Goal: Communication & Community: Answer question/provide support

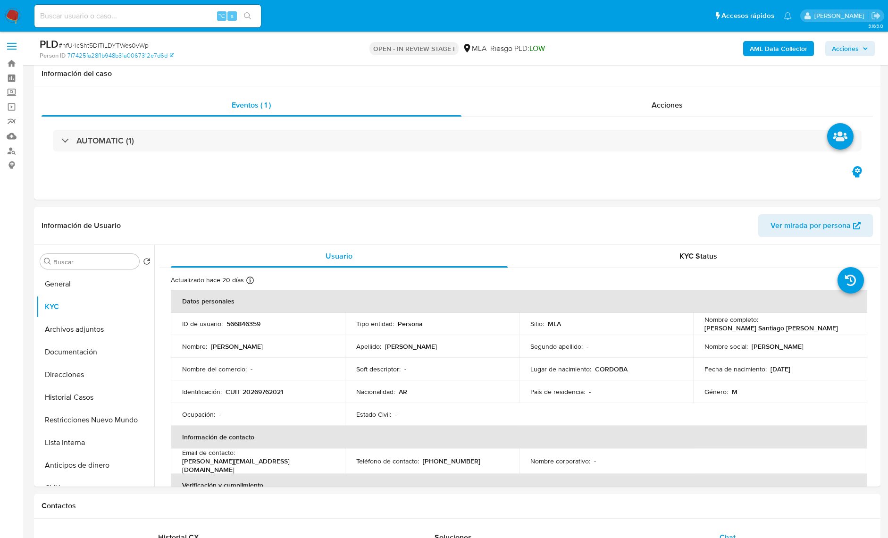
select select "10"
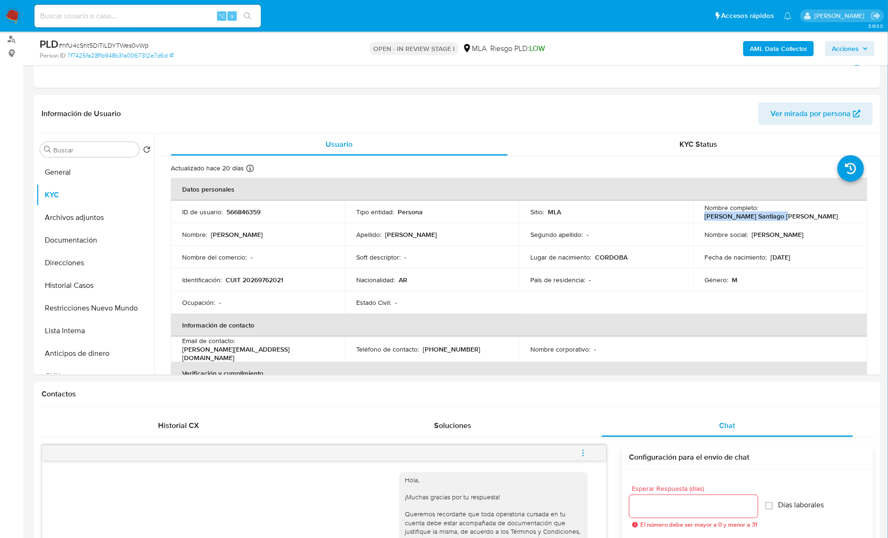
scroll to position [411, 0]
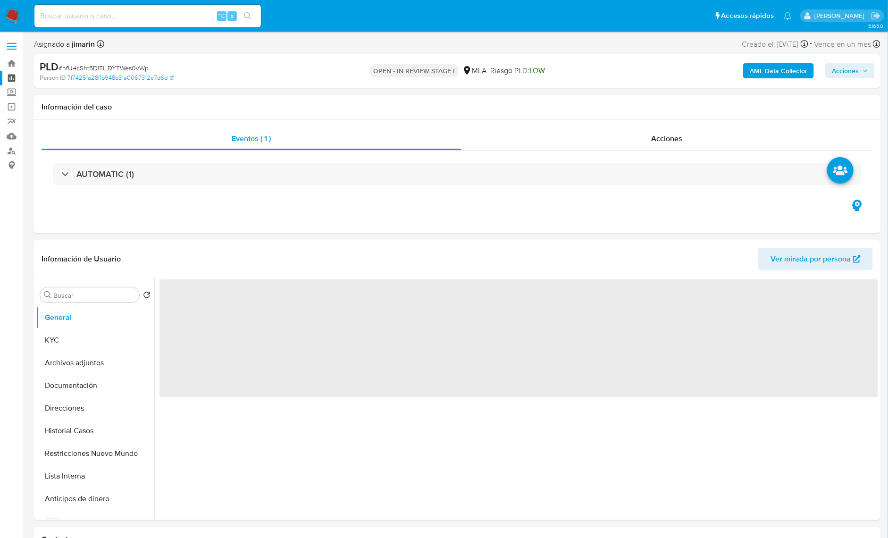
select select "10"
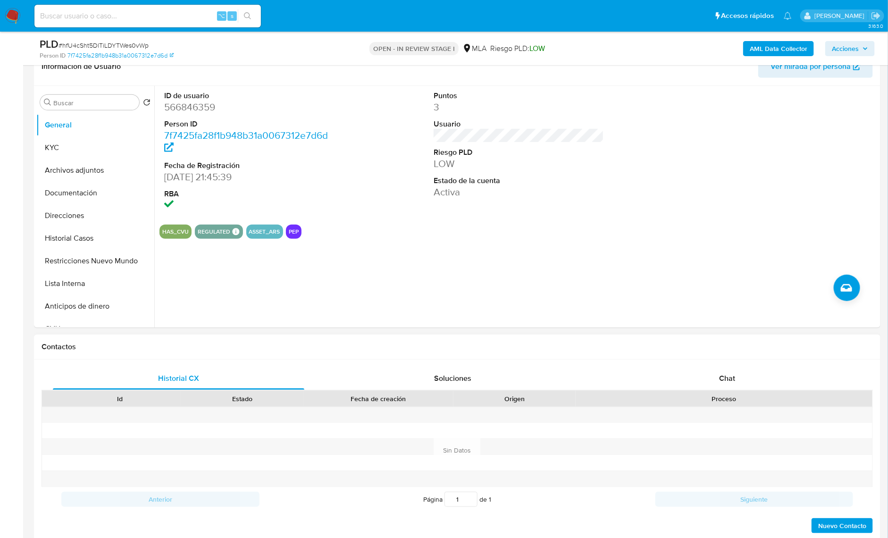
scroll to position [362, 0]
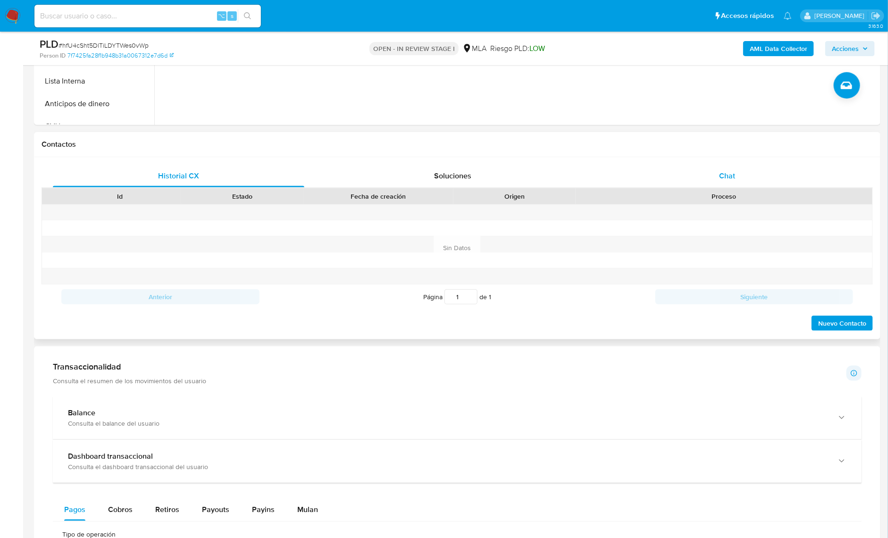
click at [745, 174] on div "Chat" at bounding box center [728, 176] width 252 height 23
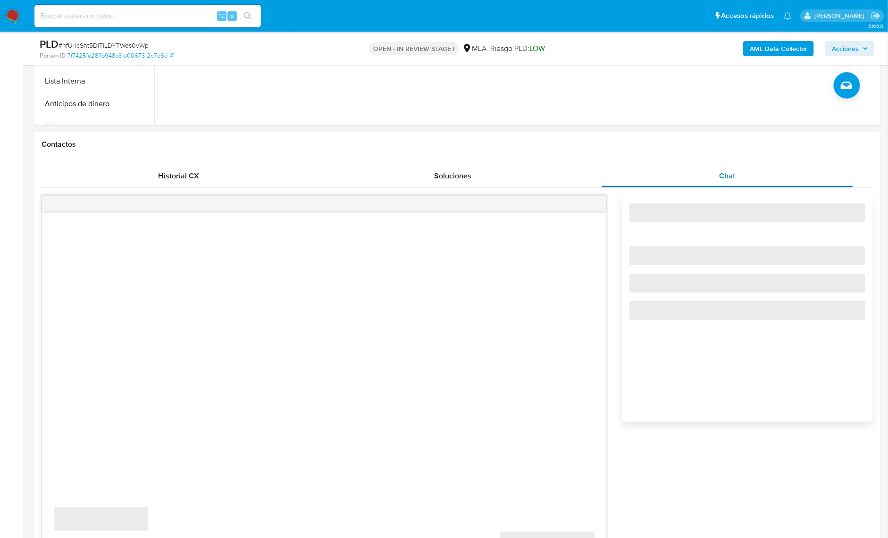
click at [727, 172] on span "Chat" at bounding box center [728, 175] width 16 height 11
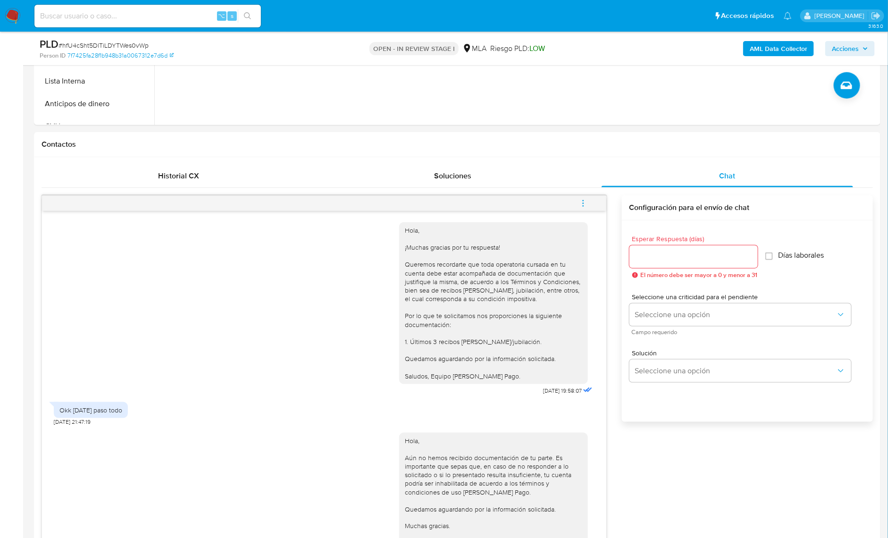
scroll to position [411, 0]
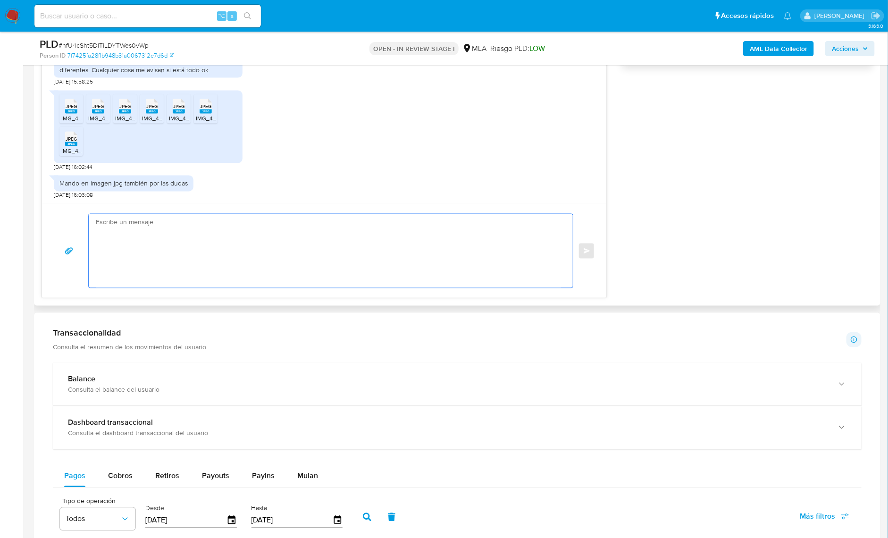
click at [189, 223] on textarea at bounding box center [328, 251] width 465 height 74
paste textarea "Hola, ¡Muchas gracias por tu respuesta! Confirmamos la recepción de la document…"
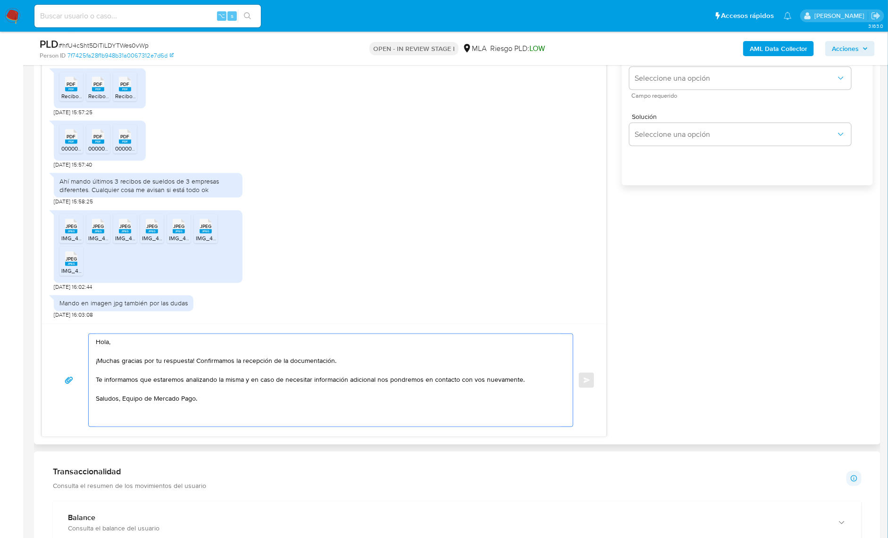
scroll to position [480, 0]
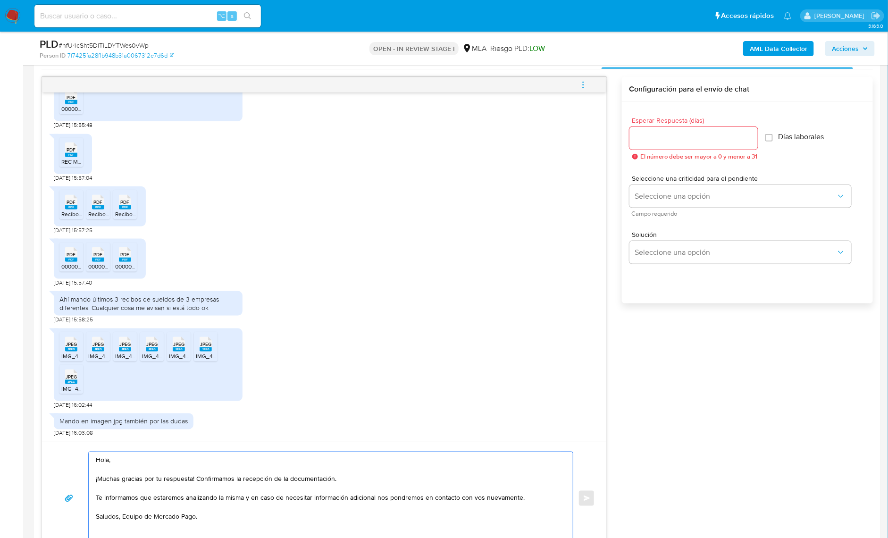
type textarea "Hola, ¡Muchas gracias por tu respuesta! Confirmamos la recepción de la document…"
click at [658, 135] on input "Esperar Respuesta (días)" at bounding box center [694, 138] width 128 height 12
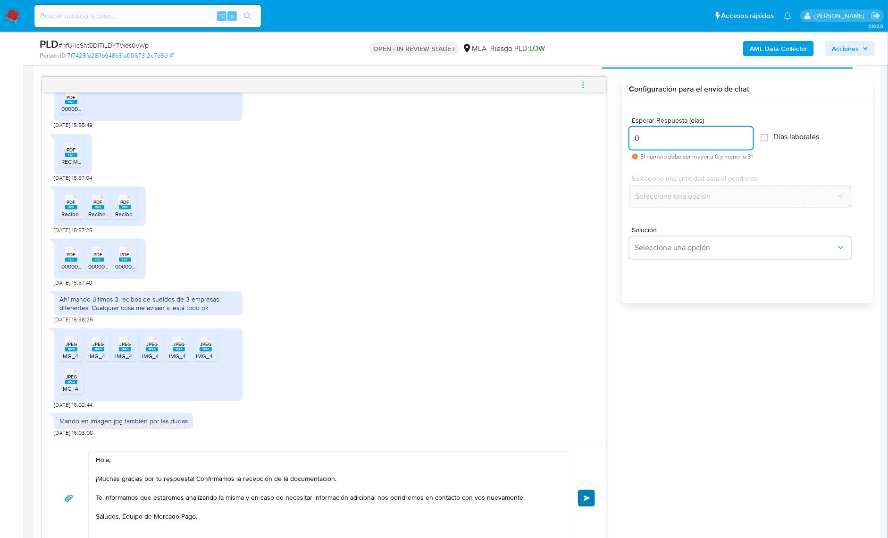
type input "0"
click at [589, 498] on span "Enviar" at bounding box center [587, 499] width 7 height 6
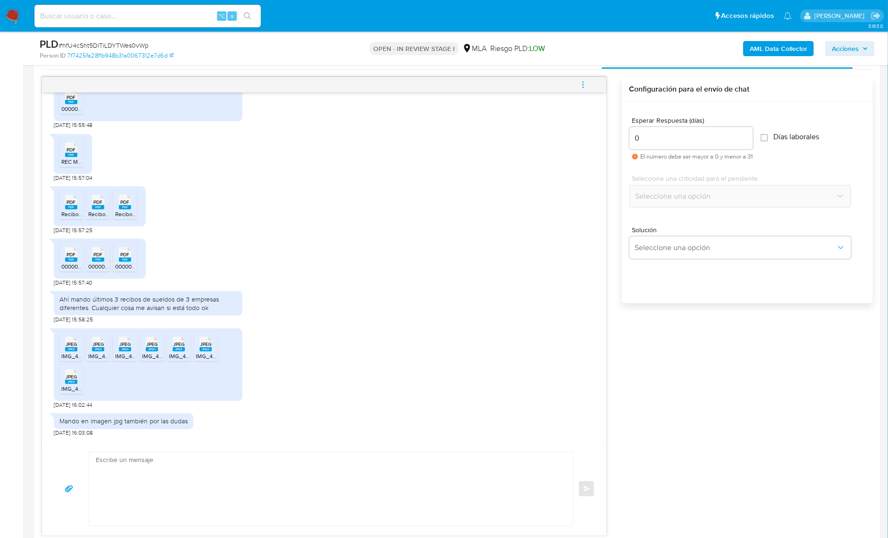
scroll to position [533, 0]
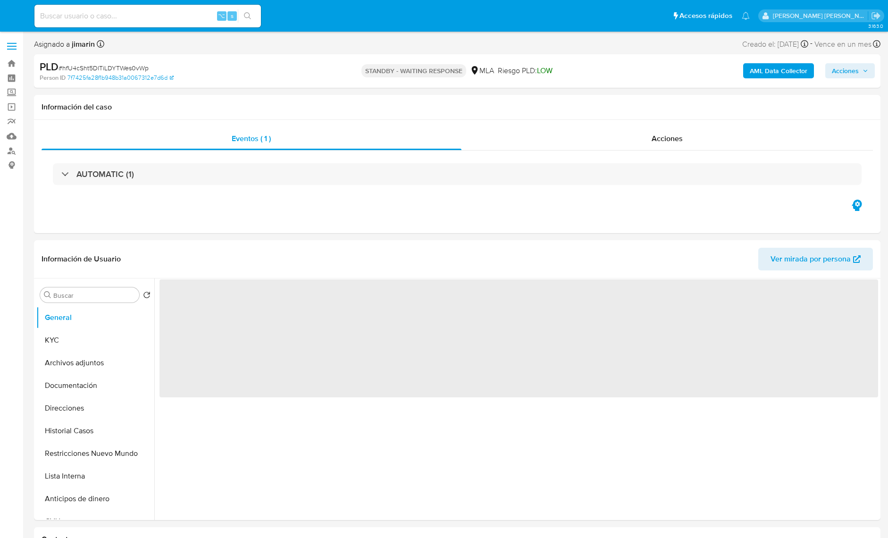
select select "10"
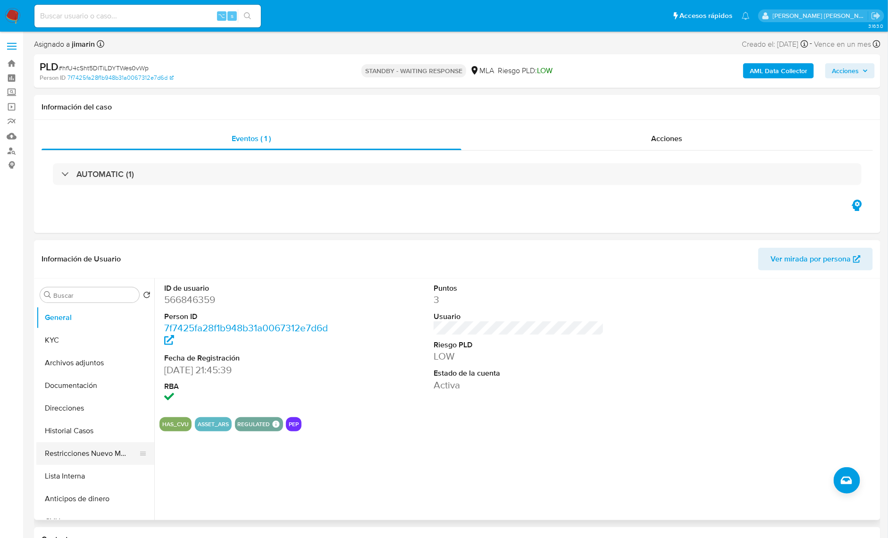
click at [96, 460] on button "Restricciones Nuevo Mundo" at bounding box center [91, 453] width 110 height 23
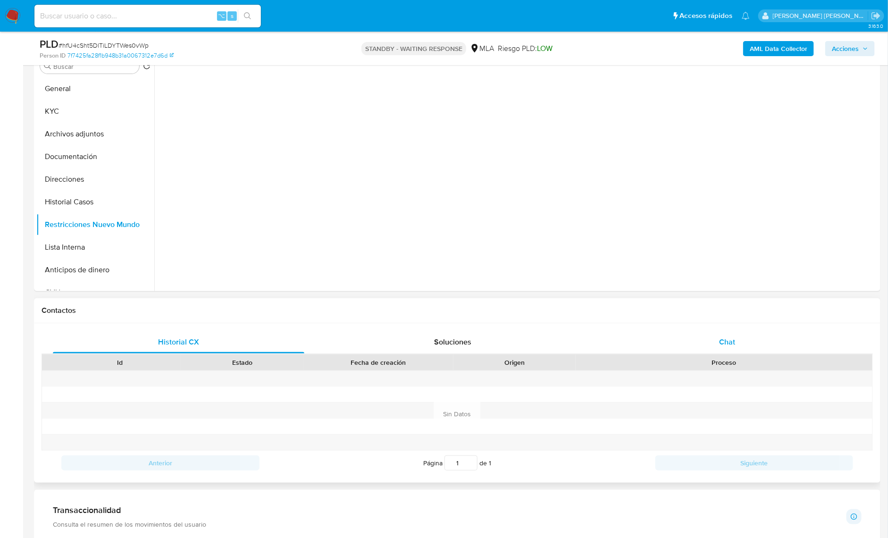
drag, startPoint x: 745, startPoint y: 341, endPoint x: 744, endPoint y: 334, distance: 7.2
click at [746, 341] on div "Chat" at bounding box center [728, 342] width 252 height 23
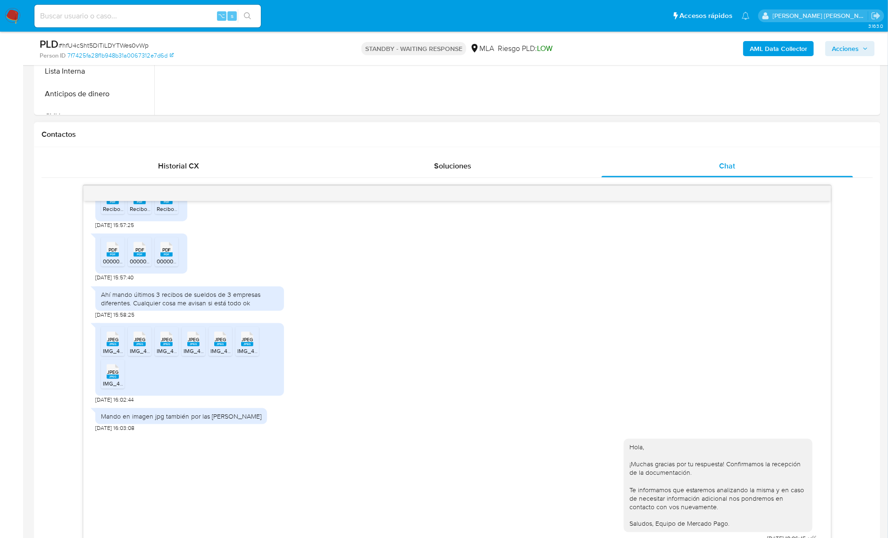
scroll to position [384, 0]
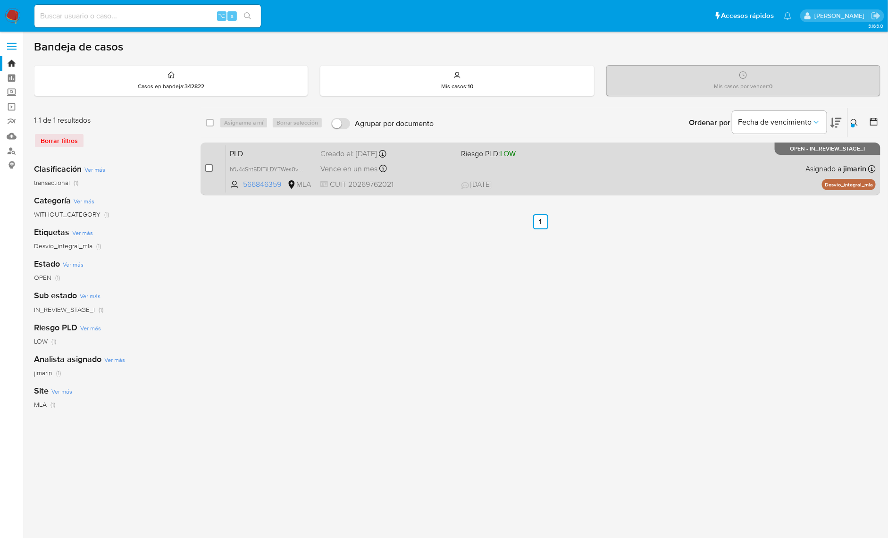
click at [209, 168] on input "checkbox" at bounding box center [209, 168] width 8 height 8
checkbox input "true"
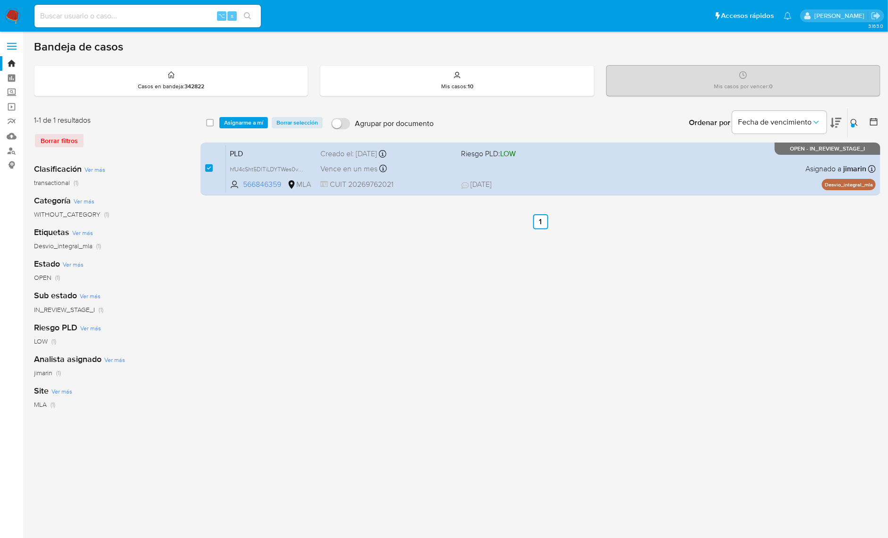
click at [255, 115] on div "select-all-cases-checkbox Asignarme a mí Borrar selección Agrupar por documento…" at bounding box center [541, 122] width 680 height 29
click at [247, 118] on span "Asignarme a mí" at bounding box center [243, 122] width 39 height 9
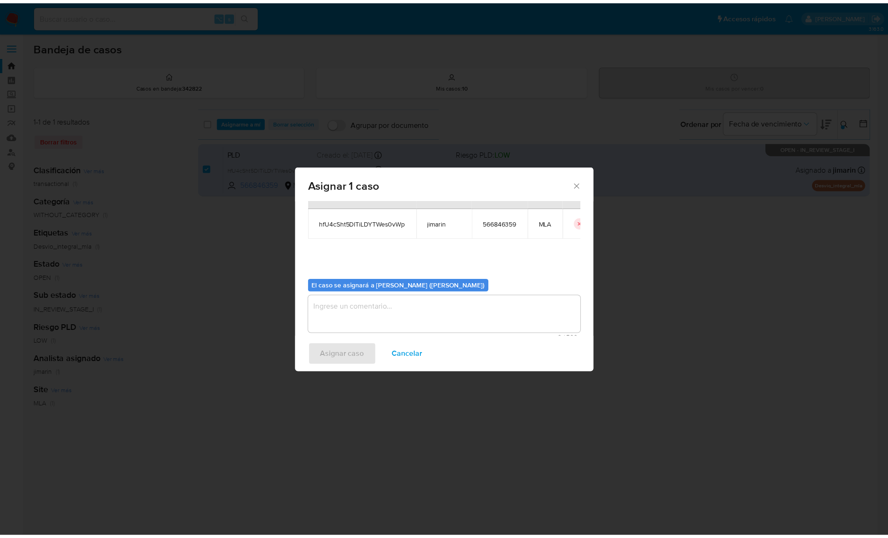
scroll to position [49, 0]
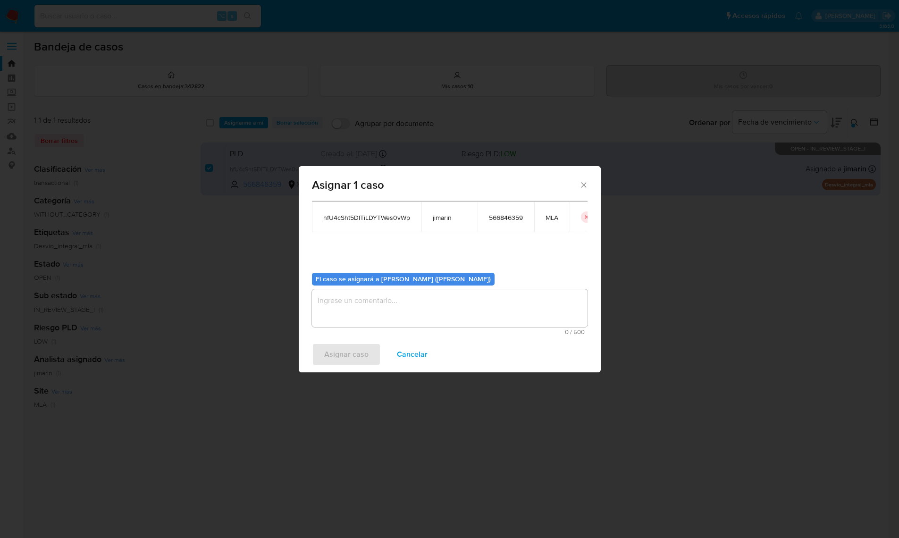
click at [411, 322] on textarea "assign-modal" at bounding box center [450, 308] width 276 height 38
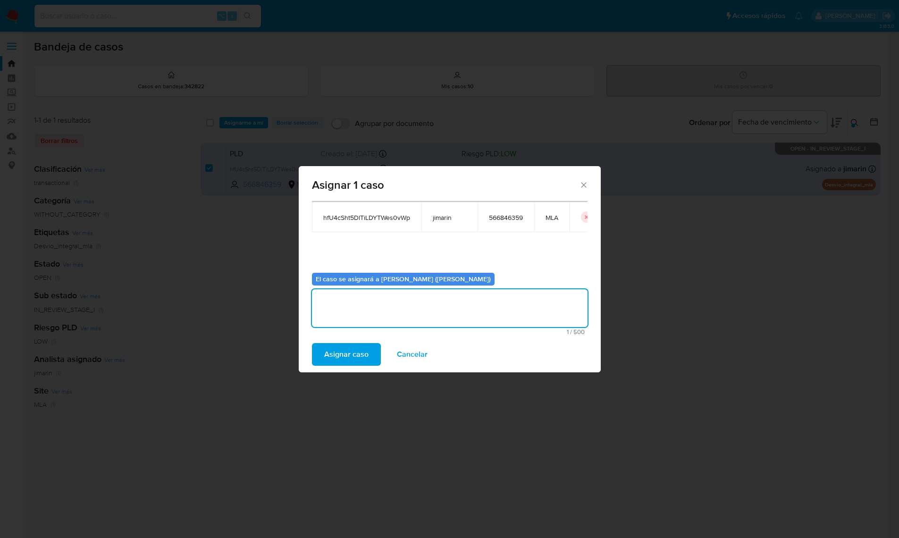
click at [378, 347] on button "Asignar caso" at bounding box center [346, 354] width 69 height 23
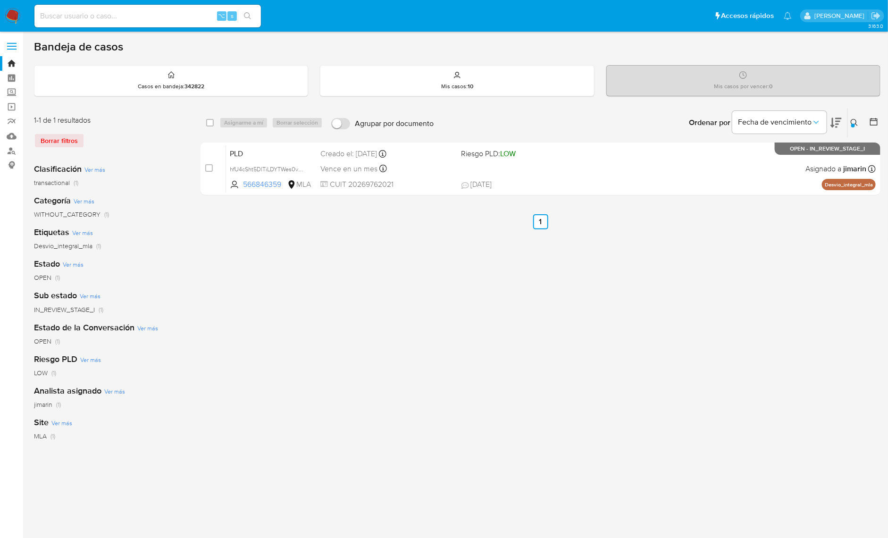
click at [10, 22] on img at bounding box center [13, 16] width 16 height 16
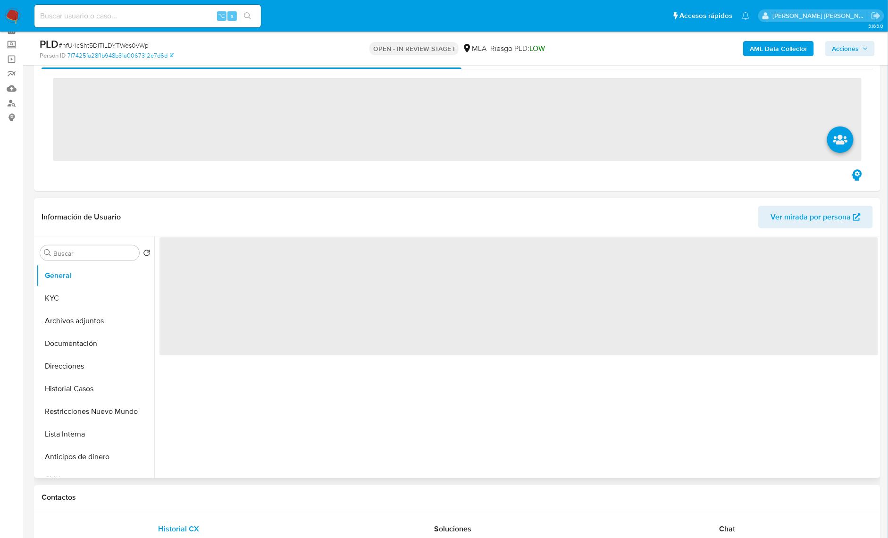
scroll to position [351, 0]
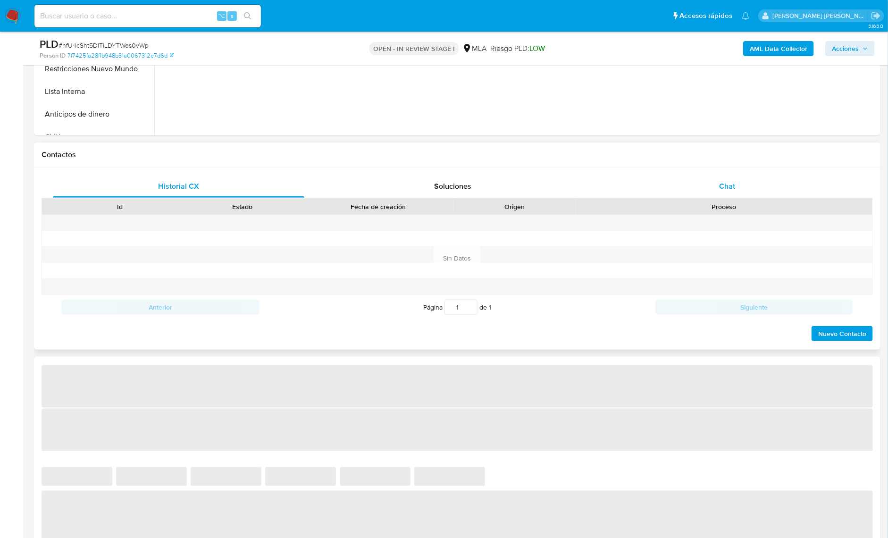
click at [742, 197] on div "Historial CX Soluciones Chat" at bounding box center [458, 186] width 832 height 23
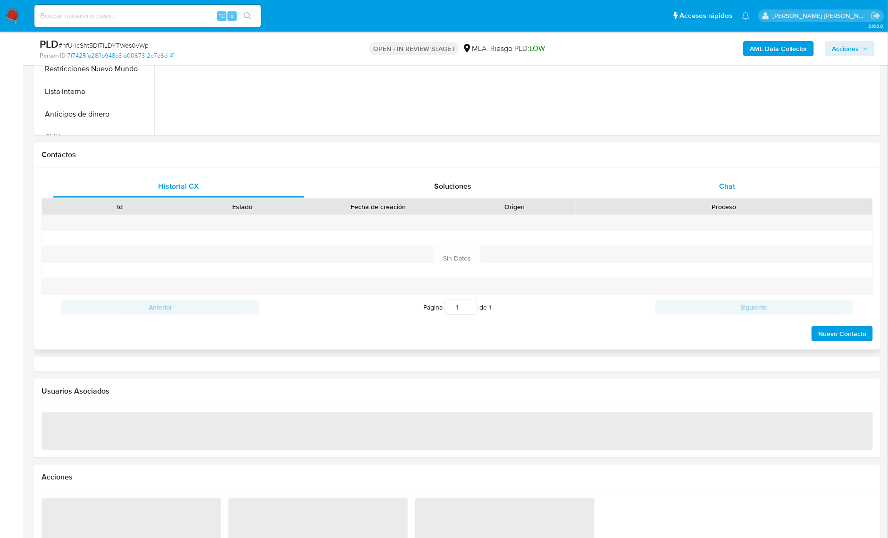
click at [726, 192] on div "Chat" at bounding box center [728, 186] width 252 height 23
select select "10"
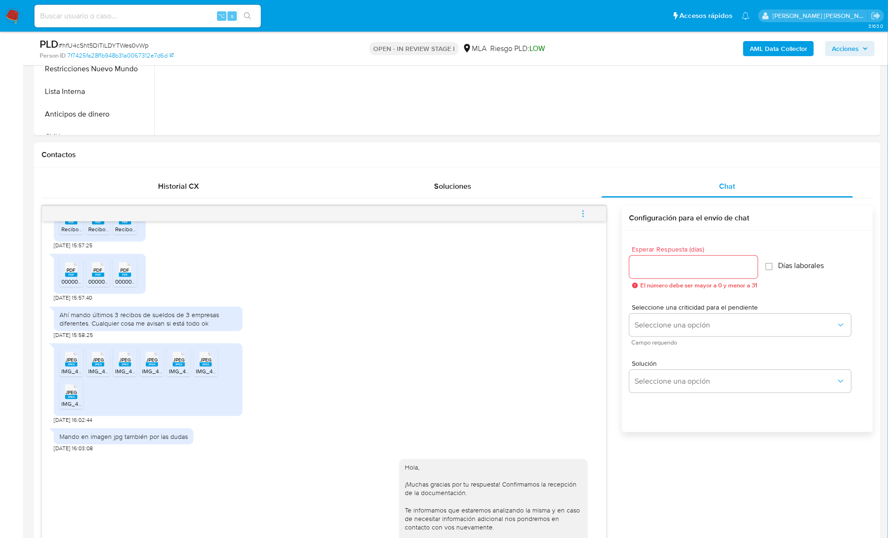
click at [592, 211] on button "menu-action" at bounding box center [583, 213] width 31 height 23
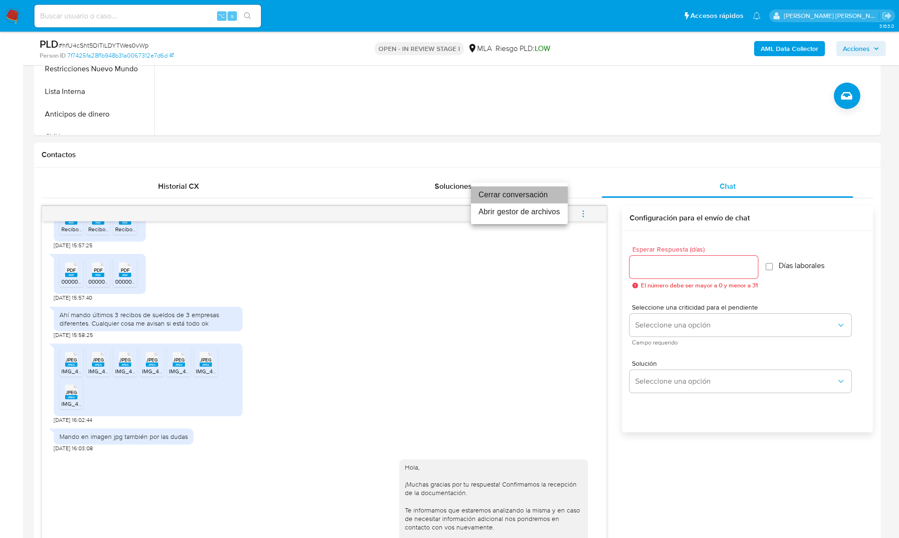
click at [524, 194] on li "Cerrar conversación" at bounding box center [519, 194] width 97 height 17
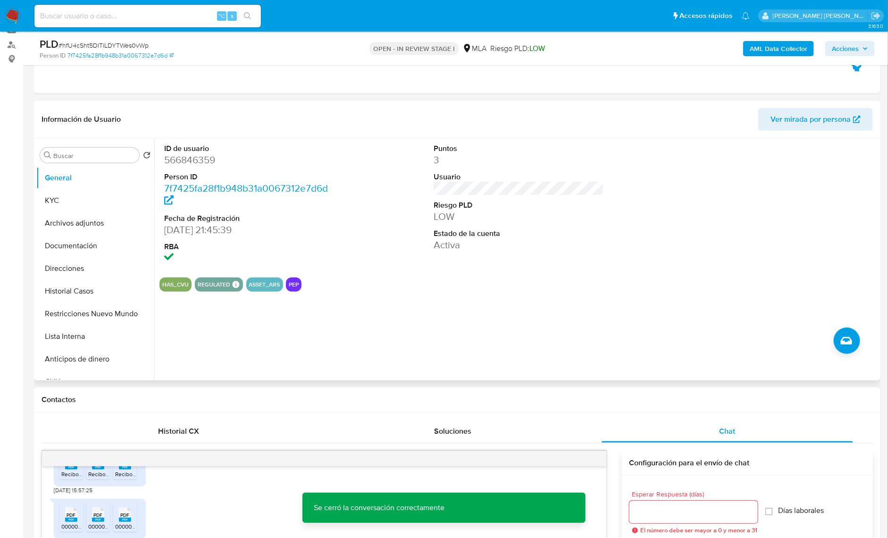
scroll to position [94, 0]
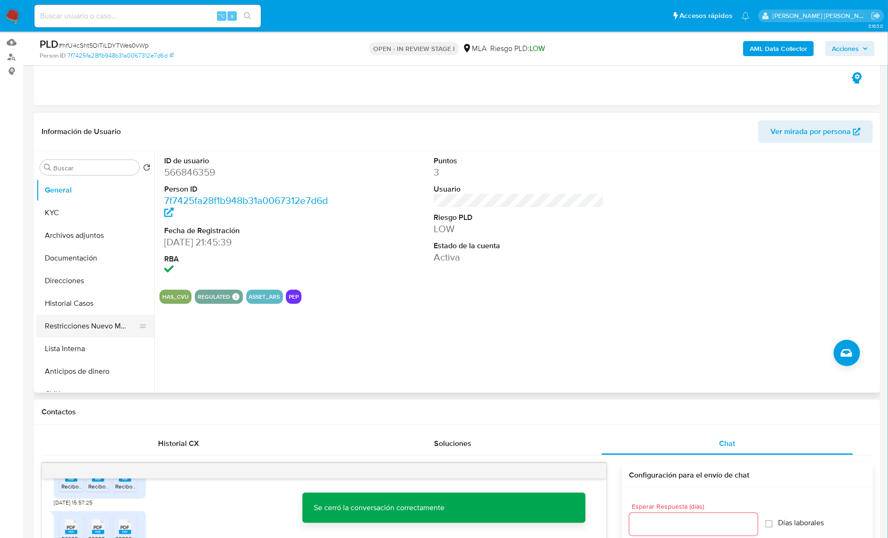
click at [124, 320] on button "Restricciones Nuevo Mundo" at bounding box center [91, 326] width 110 height 23
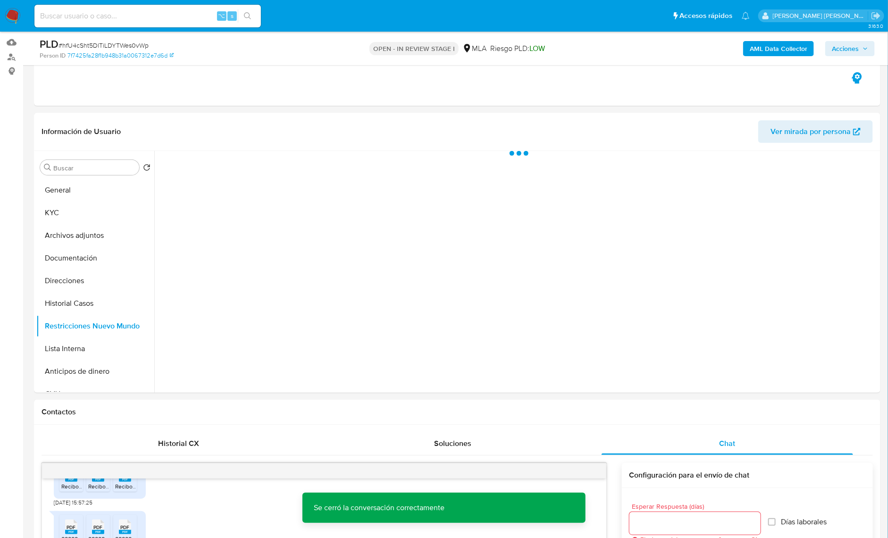
click at [754, 56] on div "AML Data Collector Acciones" at bounding box center [737, 48] width 276 height 22
click at [757, 53] on b "AML Data Collector" at bounding box center [779, 48] width 58 height 15
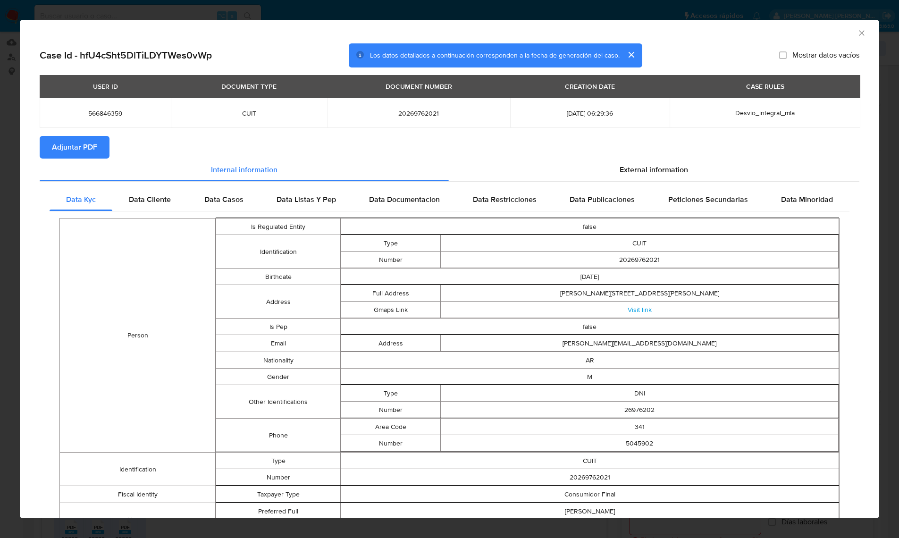
click at [94, 158] on span "Adjuntar PDF" at bounding box center [74, 147] width 45 height 21
click at [857, 31] on div "AML Data Collector" at bounding box center [449, 32] width 859 height 24
click at [857, 32] on div "AML Data Collector" at bounding box center [449, 32] width 859 height 24
click at [857, 31] on icon "Cerrar ventana" at bounding box center [861, 32] width 9 height 9
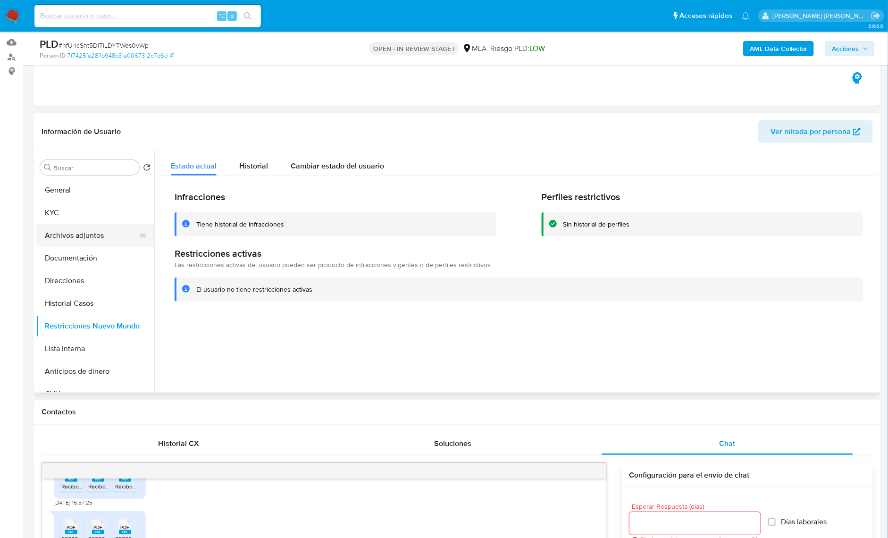
click at [97, 240] on button "Archivos adjuntos" at bounding box center [91, 235] width 110 height 23
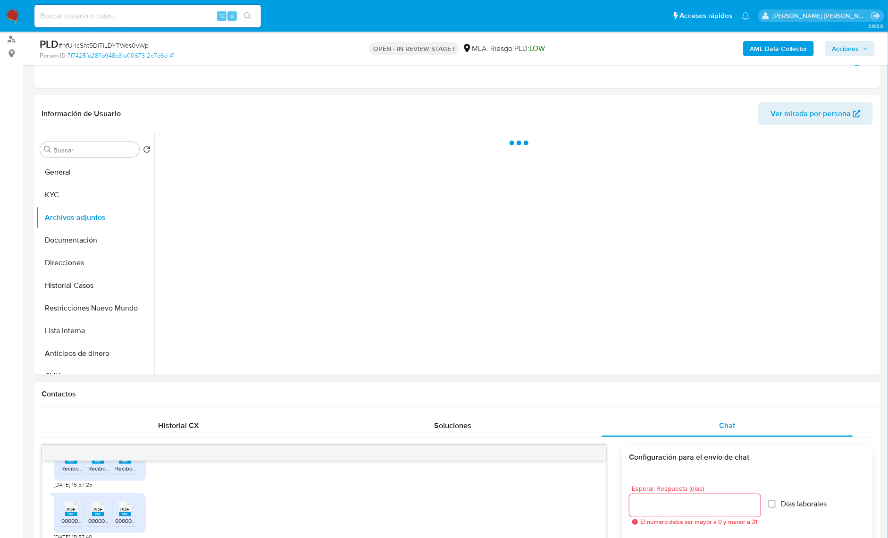
scroll to position [416, 0]
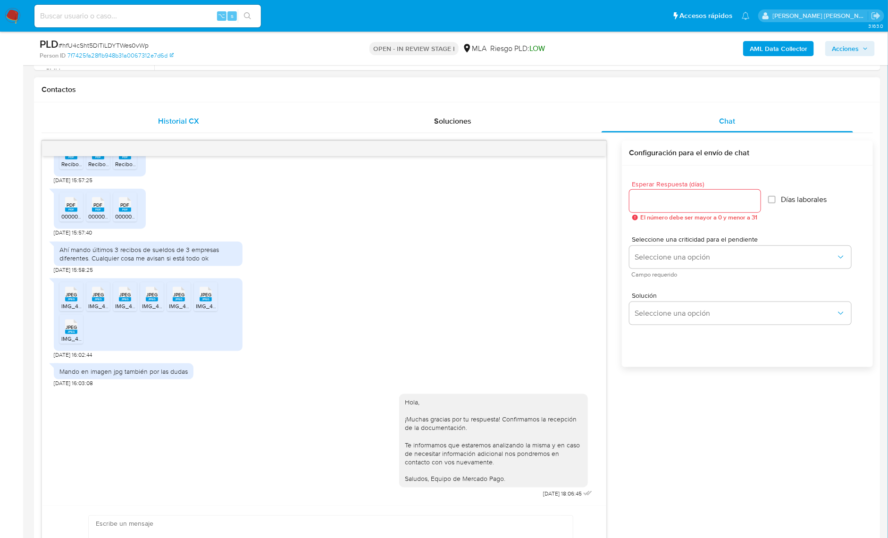
click at [202, 126] on div "Historial CX" at bounding box center [179, 121] width 252 height 23
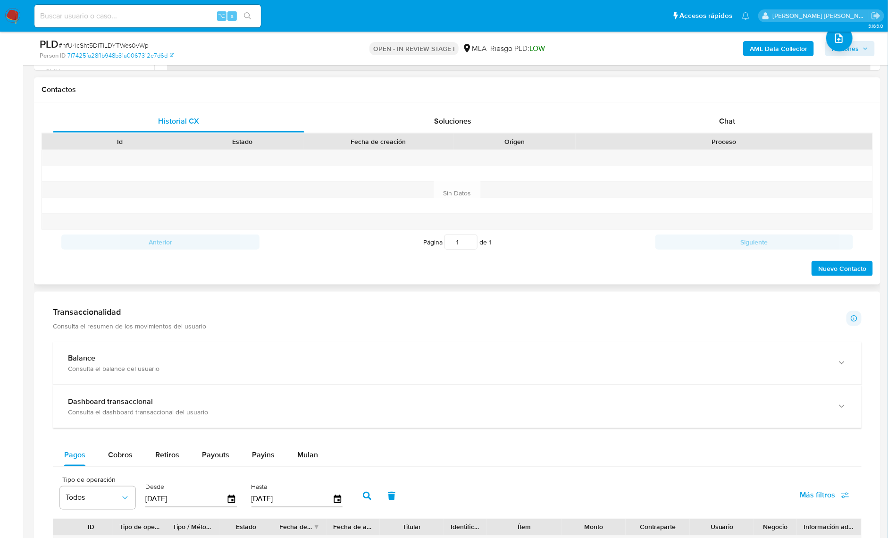
click at [683, 106] on div "Historial CX Soluciones Chat Id Estado Fecha de creación Origen Proceso Anterio…" at bounding box center [457, 193] width 847 height 182
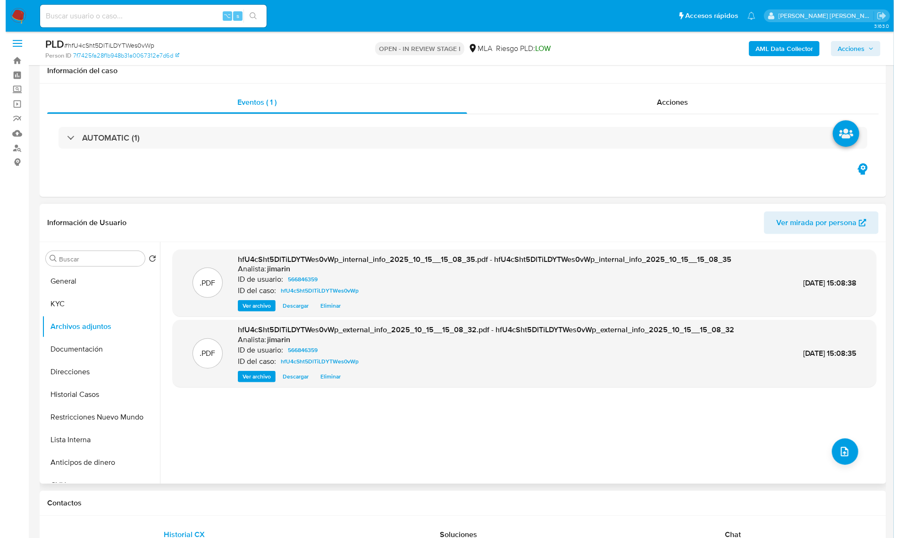
scroll to position [0, 0]
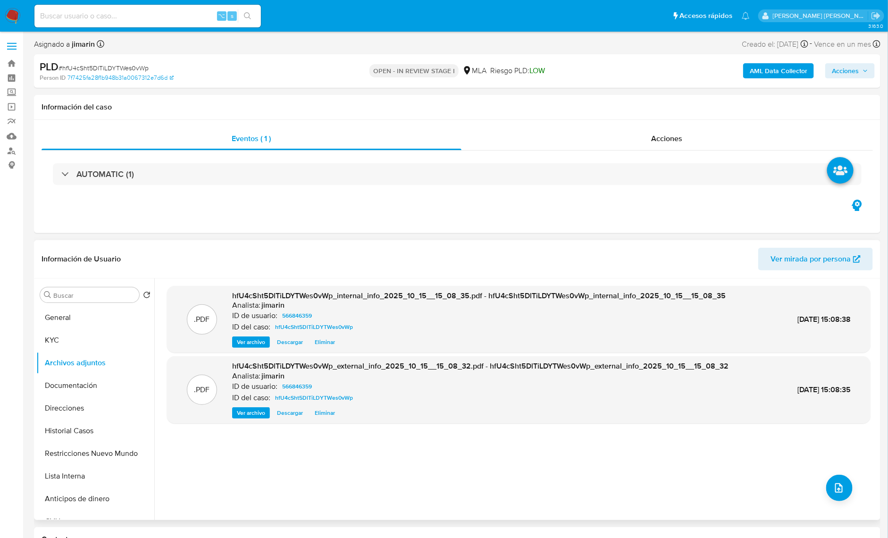
click at [852, 498] on div ".PDF hfU4cSht5DlTiLDYTWes0vWp_internal_info_2025_10_15__15_08_35.pdf - hfU4cSht…" at bounding box center [519, 399] width 704 height 227
click at [837, 491] on icon "upload-file" at bounding box center [838, 487] width 11 height 11
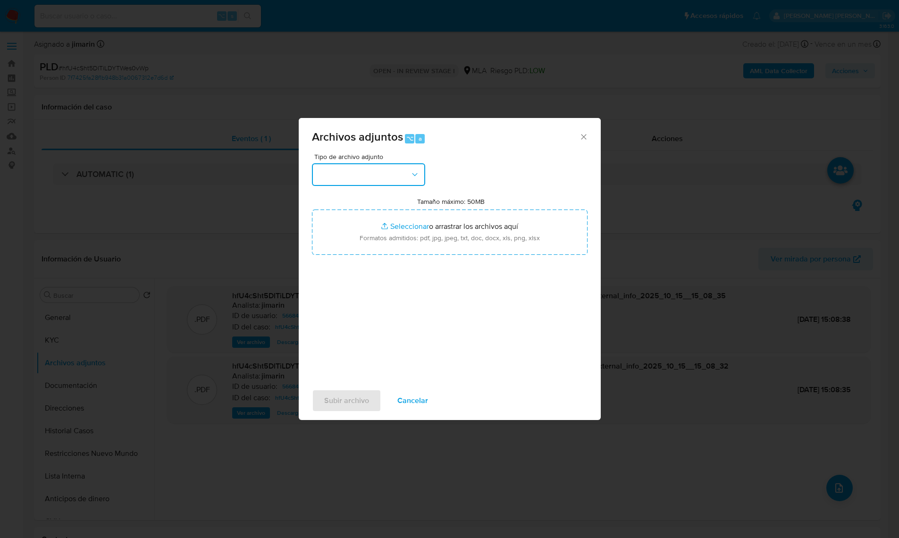
click at [368, 171] on button "button" at bounding box center [368, 174] width 113 height 23
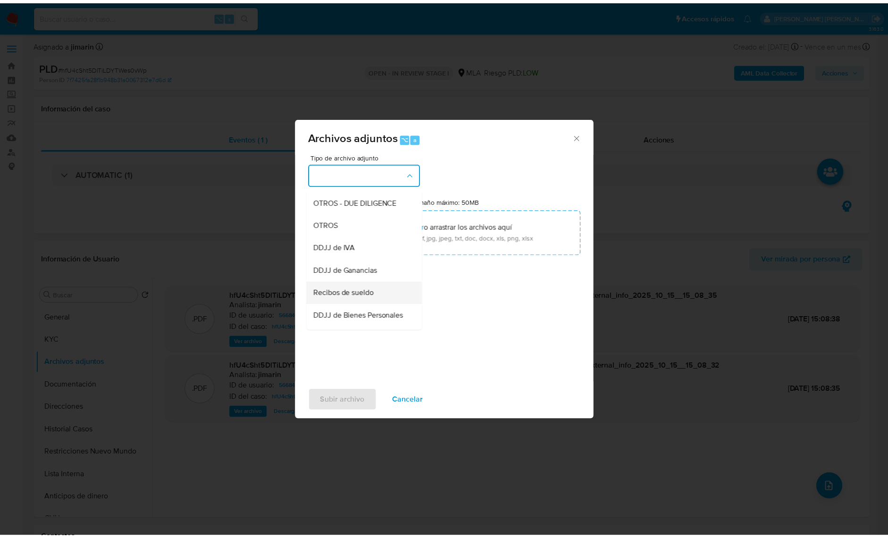
scroll to position [187, 0]
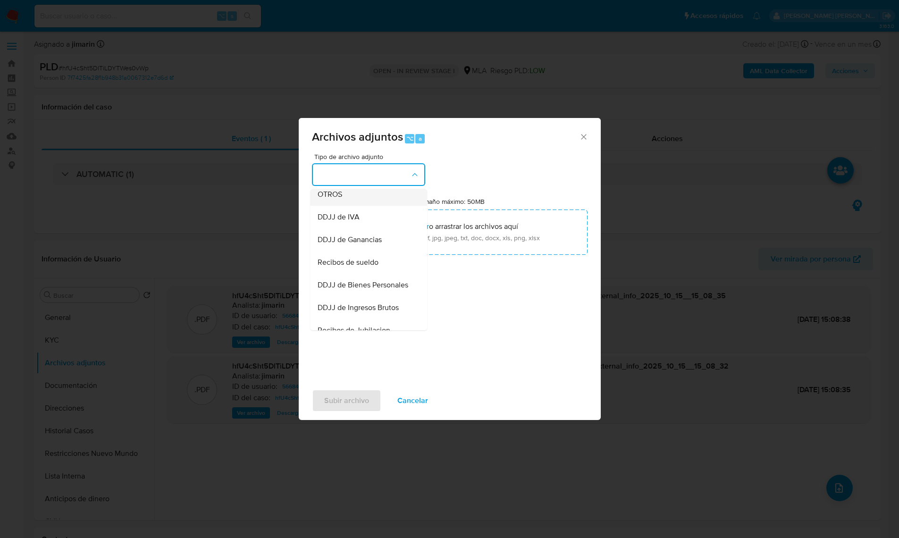
click at [332, 194] on div "OTROS" at bounding box center [366, 194] width 96 height 23
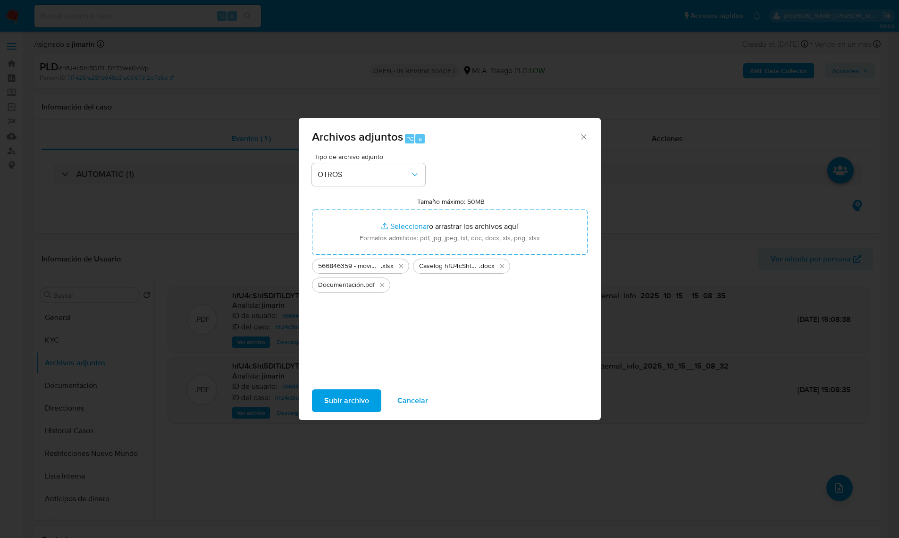
click at [366, 393] on span "Subir archivo" at bounding box center [346, 400] width 45 height 21
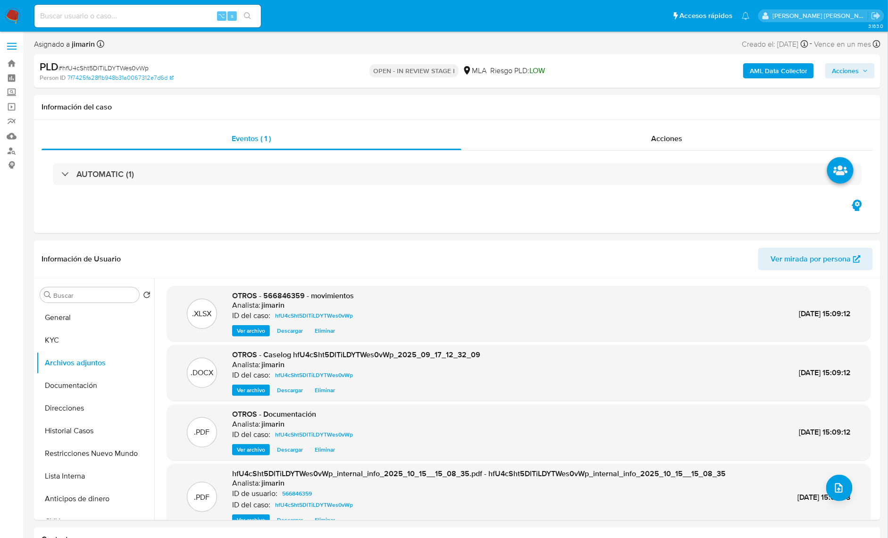
click at [863, 64] on span "Acciones" at bounding box center [850, 70] width 36 height 13
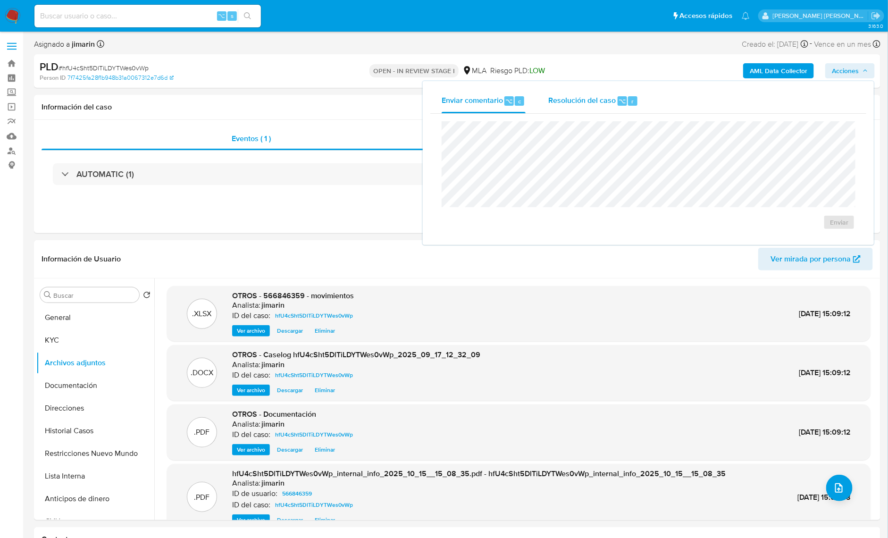
click at [599, 102] on span "Resolución del caso" at bounding box center [581, 100] width 67 height 11
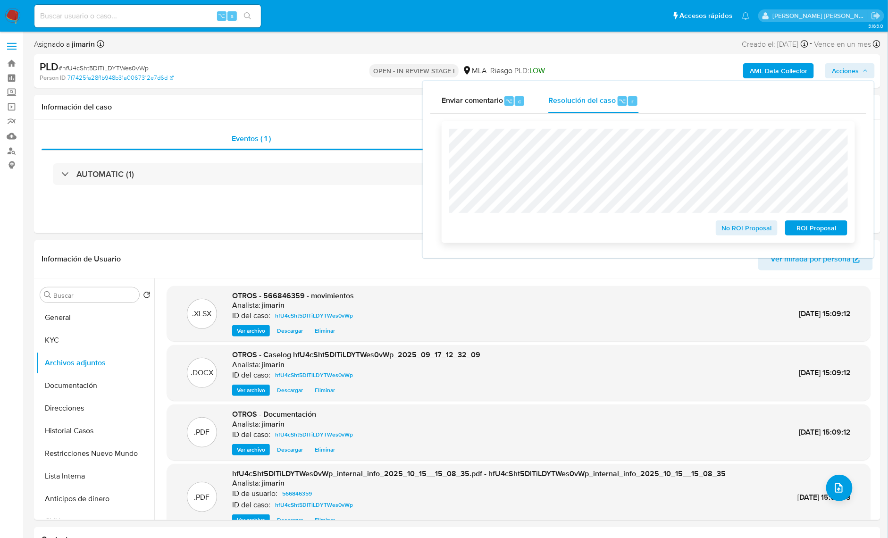
click at [736, 228] on span "No ROI Proposal" at bounding box center [747, 227] width 49 height 13
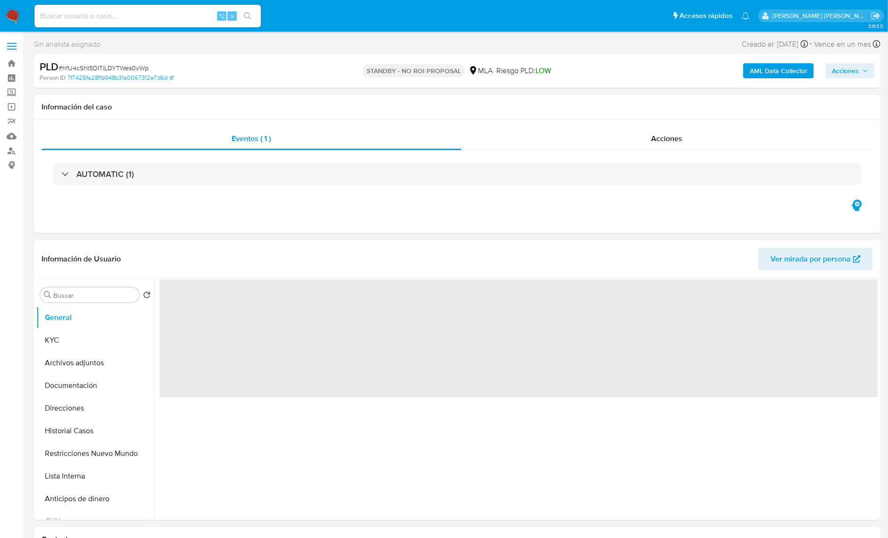
select select "10"
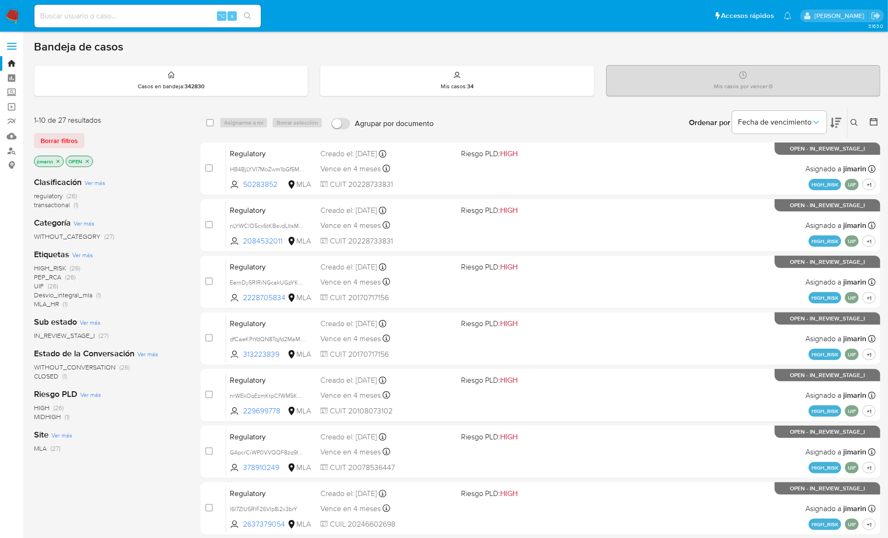
click at [89, 160] on icon "close-filter" at bounding box center [87, 162] width 6 height 6
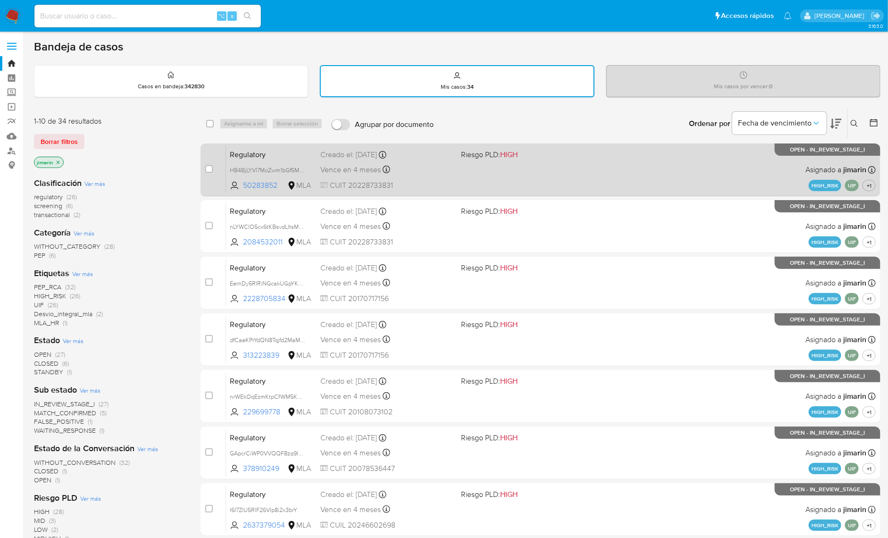
click at [606, 155] on div "Regulatory HB4BjLYVI7MoZwm1bGf5MhSg 50283852 MLA Riesgo PLD: HIGH Creado el: 03…" at bounding box center [551, 170] width 650 height 48
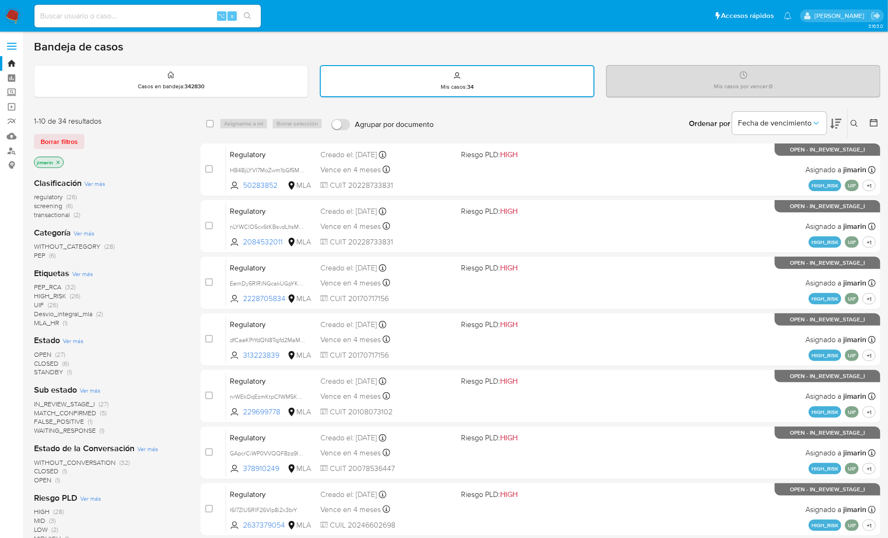
click at [21, 14] on nav "Pausado Ver notificaciones ⌥ s Accesos rápidos Presiona las siguientes teclas p…" at bounding box center [444, 16] width 888 height 32
click at [22, 22] on nav "Pausado Ver notificaciones ⌥ s Accesos rápidos Presiona las siguientes teclas p…" at bounding box center [444, 16] width 888 height 32
click at [18, 20] on img at bounding box center [13, 16] width 16 height 16
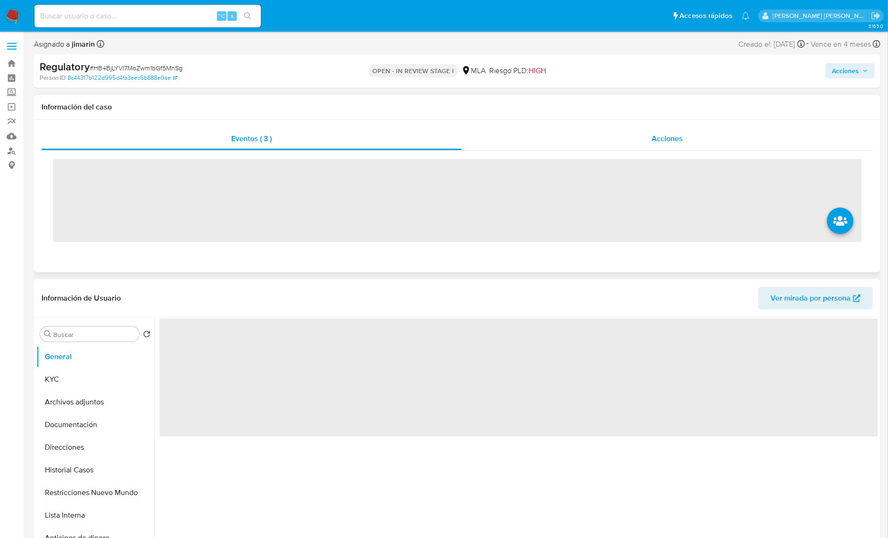
click at [675, 134] on span "Acciones" at bounding box center [667, 138] width 31 height 11
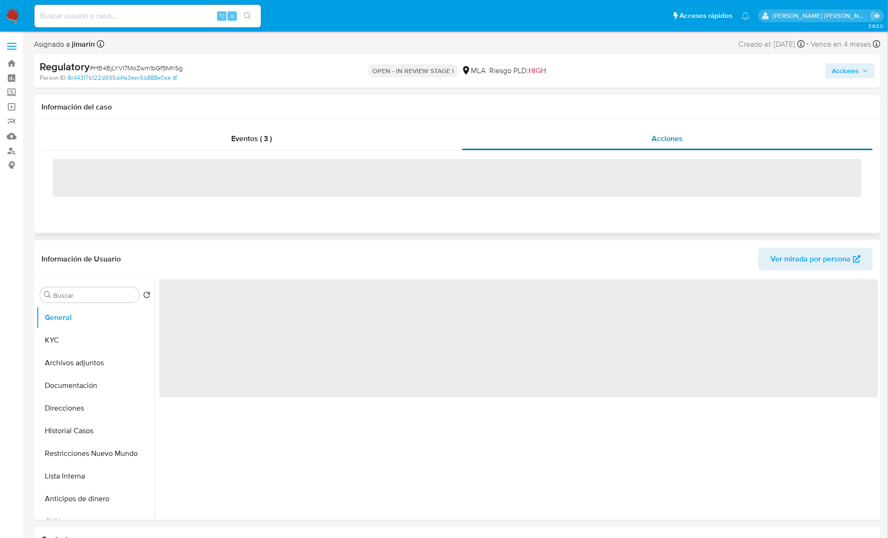
select select "10"
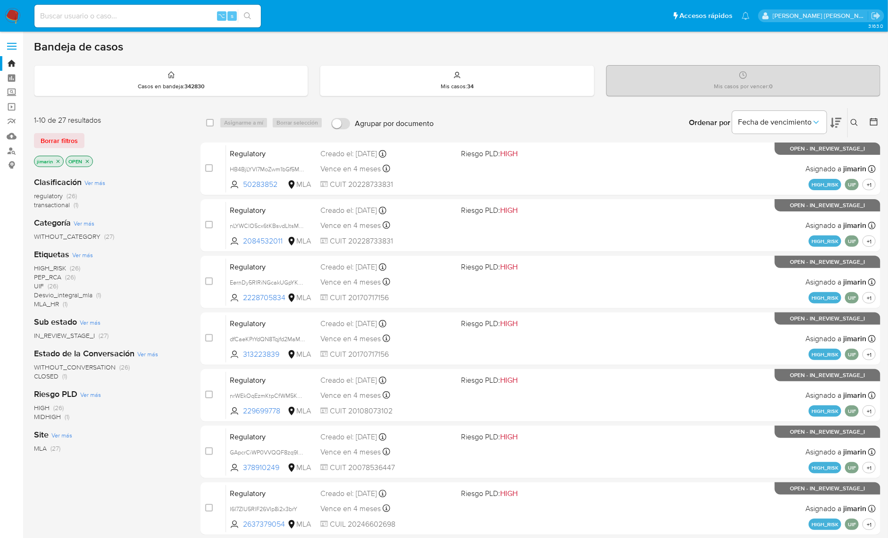
click at [59, 160] on icon "close-filter" at bounding box center [58, 162] width 6 height 6
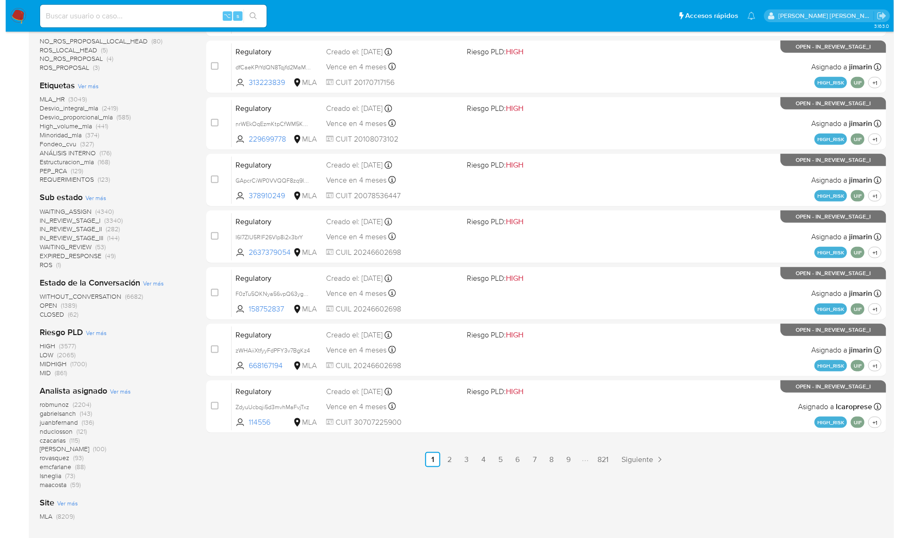
scroll to position [300, 0]
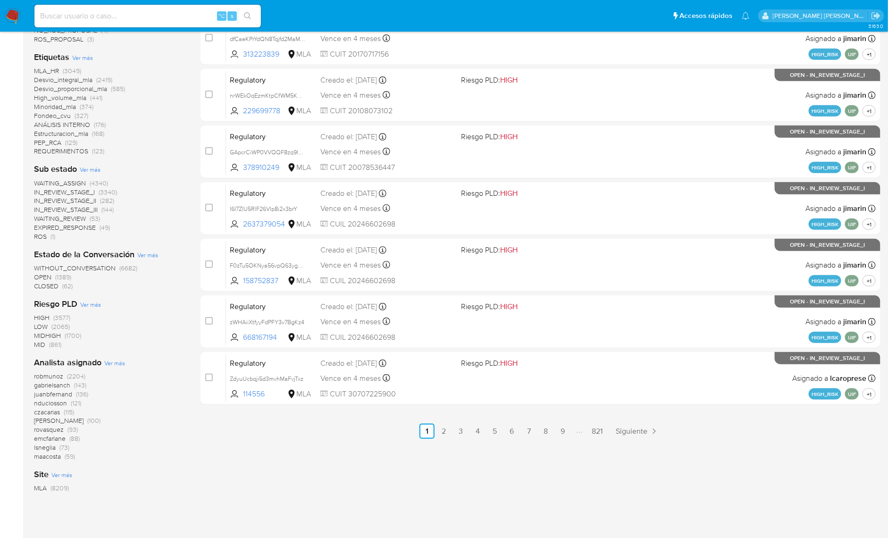
click at [116, 363] on span "Ver más" at bounding box center [114, 363] width 21 height 8
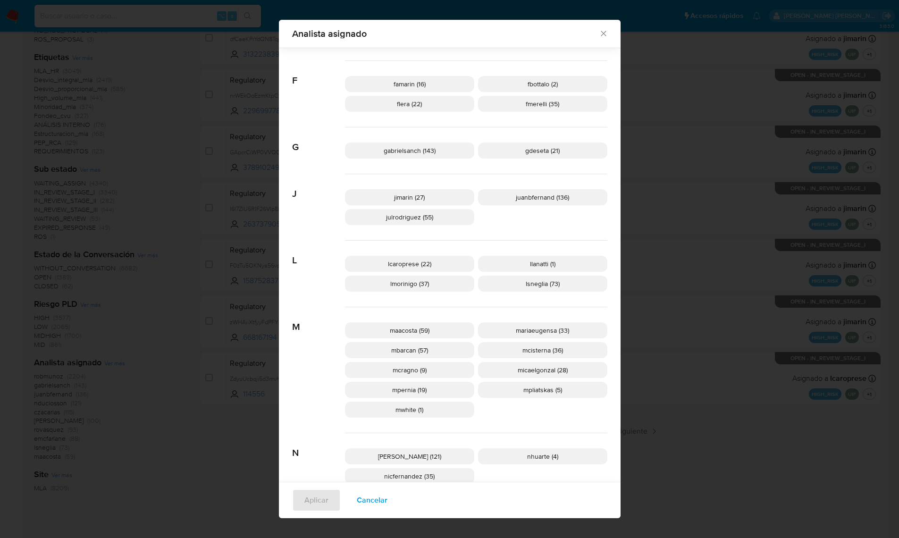
scroll to position [280, 0]
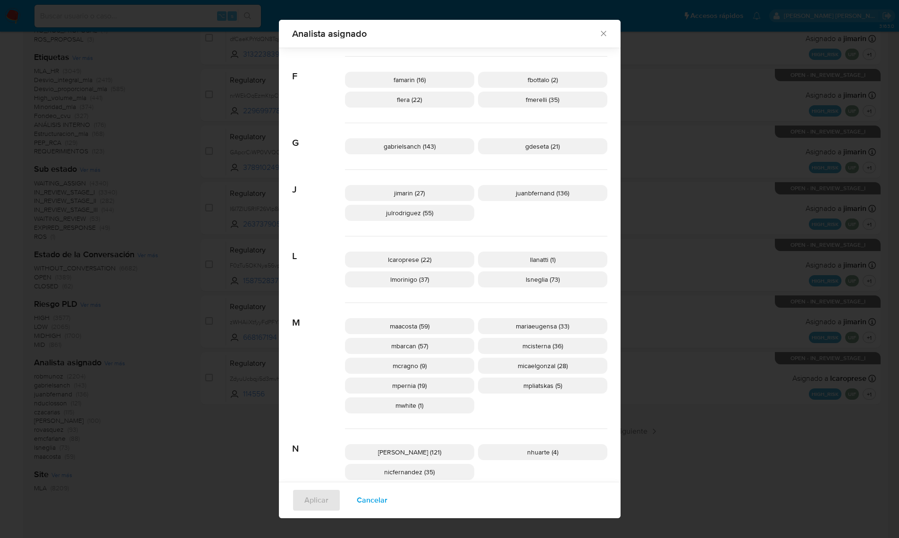
click at [495, 312] on div "maacosta (59) mariaeugensa (33) mbarcan (57) mcisterna (36) mcragno (9) micaelg…" at bounding box center [476, 366] width 262 height 126
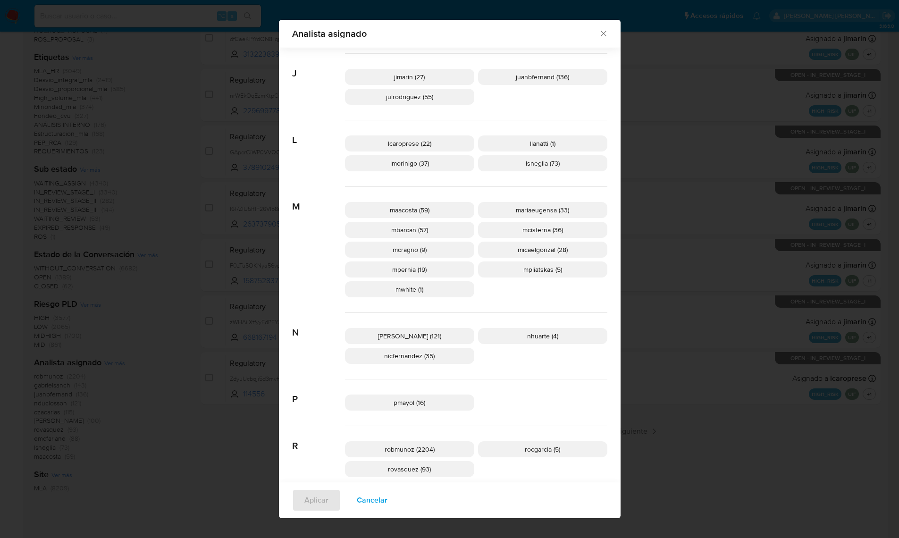
scroll to position [398, 0]
click at [542, 308] on div "maacosta (59) mariaeugensa (33) mbarcan (57) mcisterna (36) mcragno (9) micaelg…" at bounding box center [476, 248] width 262 height 126
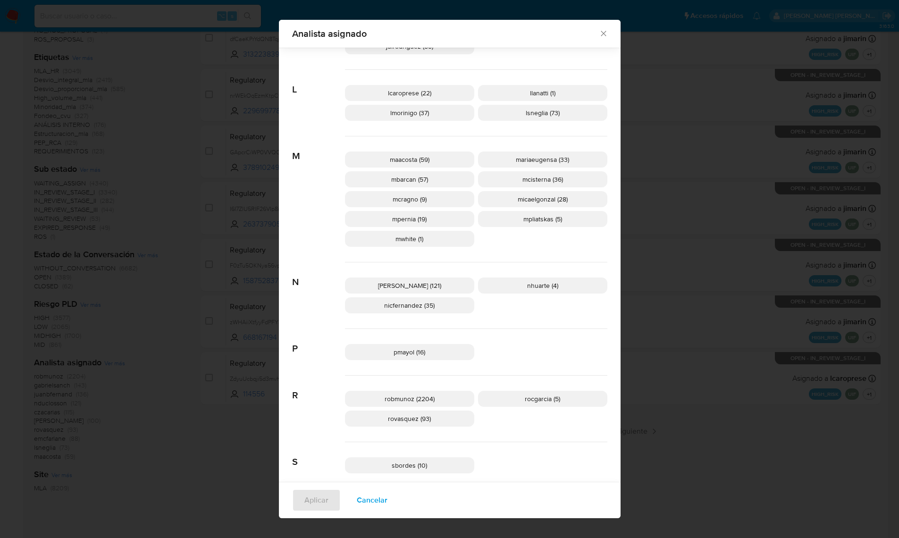
scroll to position [537, 0]
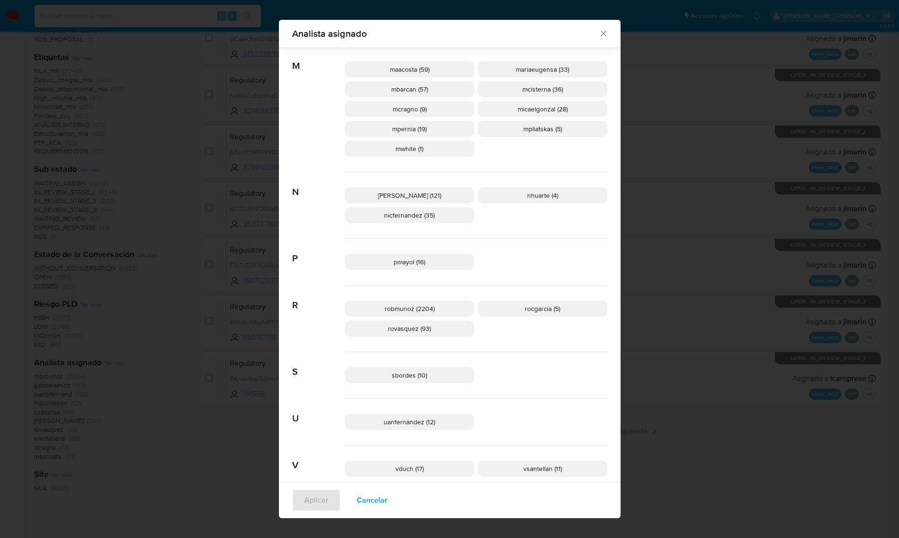
click at [562, 353] on div "sbordes (10)" at bounding box center [476, 375] width 262 height 47
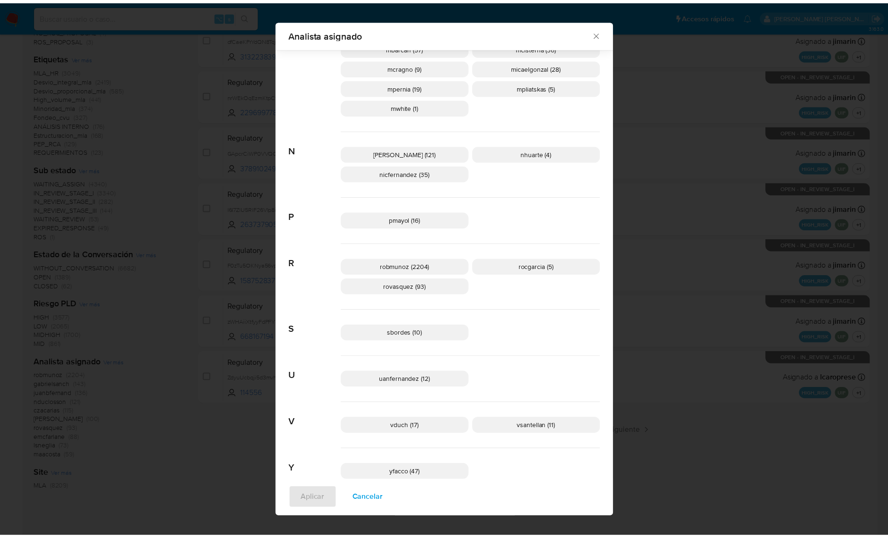
scroll to position [544, 0]
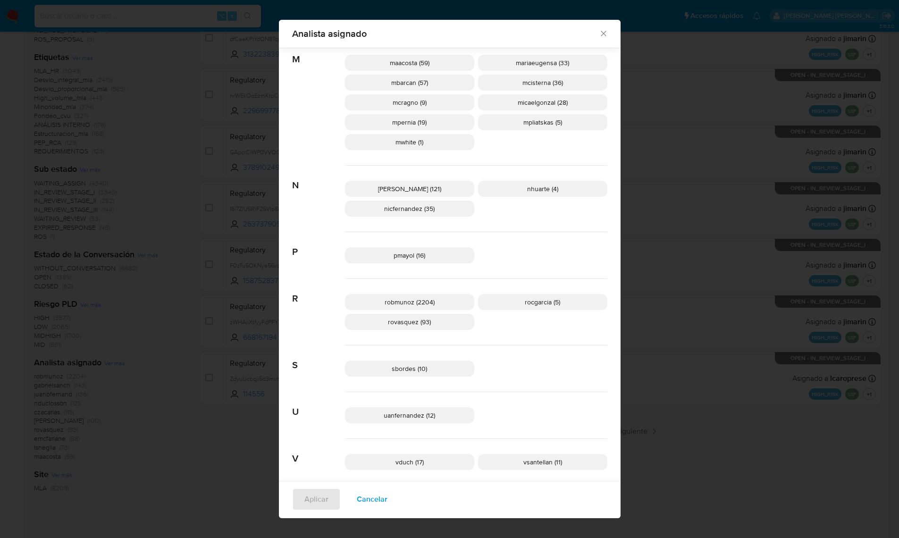
click at [599, 29] on icon "Cerrar" at bounding box center [603, 33] width 9 height 9
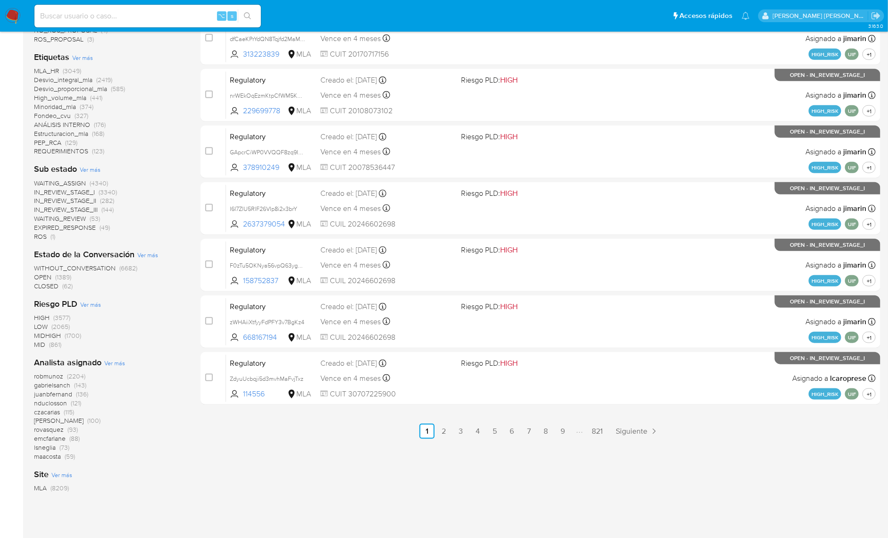
click at [171, 95] on div "MLA_HR (3049) Desvio_integral_mla (2419) Desvio_proporcional_mla (585) High_vol…" at bounding box center [109, 111] width 151 height 89
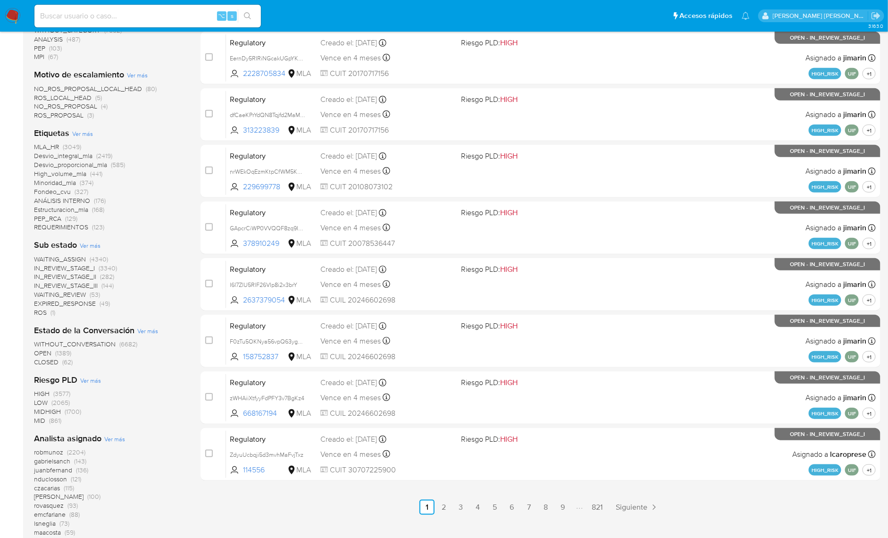
scroll to position [0, 0]
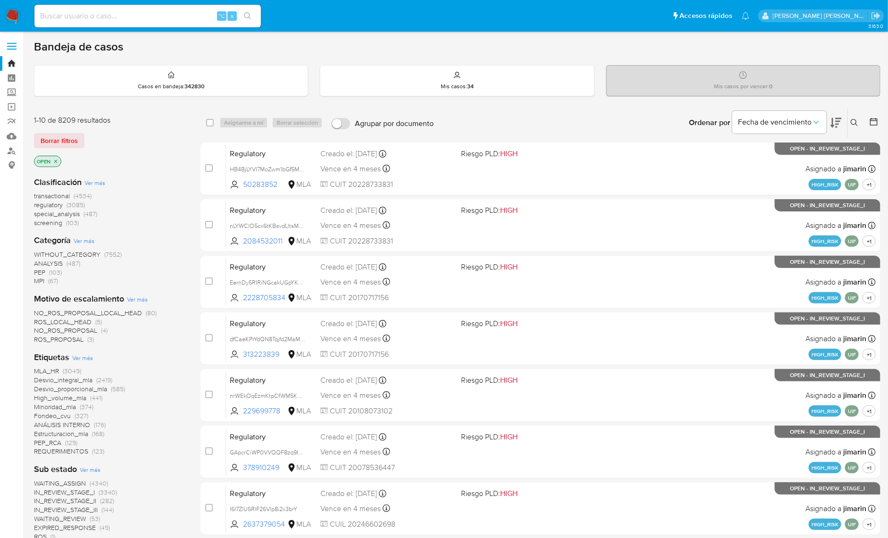
click at [19, 12] on img at bounding box center [13, 16] width 16 height 16
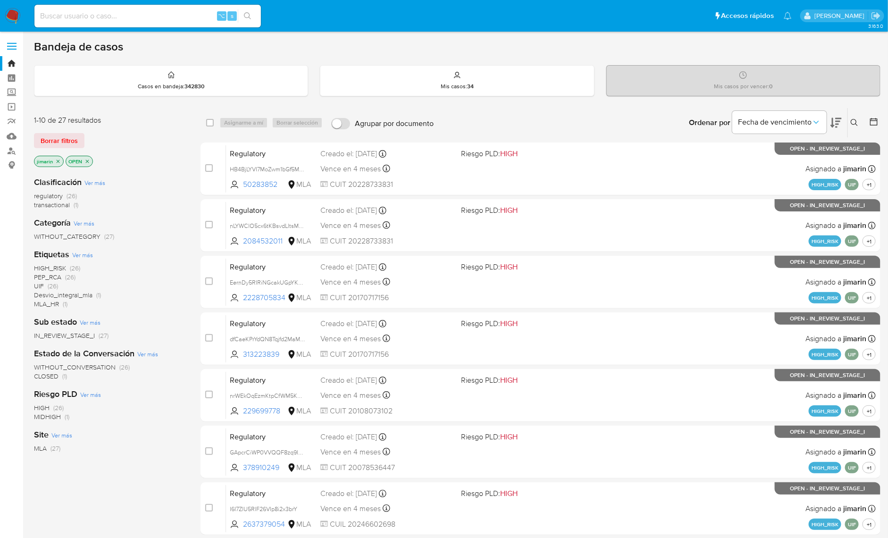
click at [847, 120] on div "Ordenar por Fecha de vencimiento" at bounding box center [764, 122] width 166 height 29
click at [857, 126] on button at bounding box center [856, 122] width 16 height 11
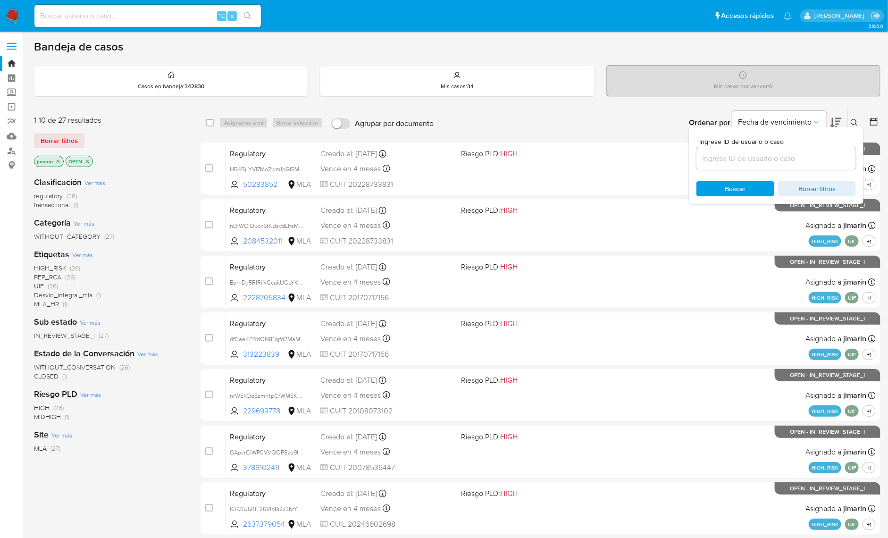
click at [802, 160] on input at bounding box center [777, 158] width 160 height 12
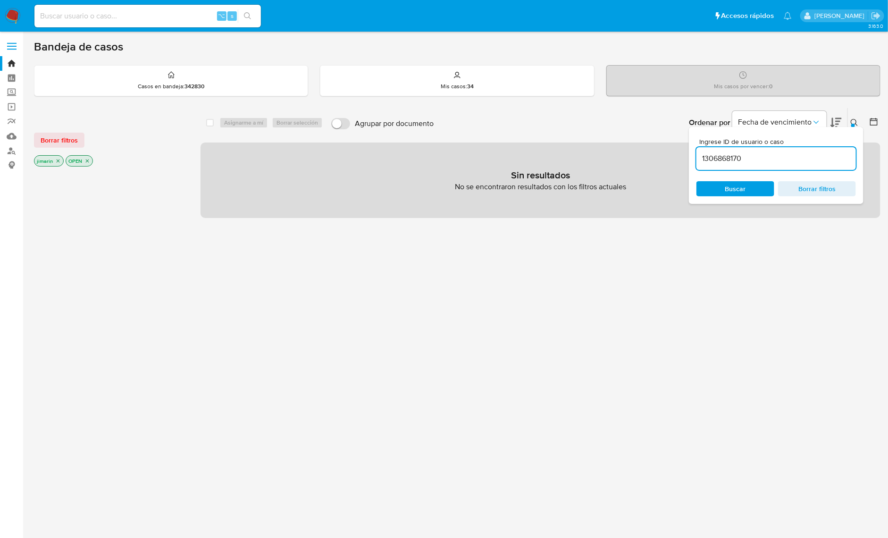
click at [855, 124] on icon at bounding box center [855, 123] width 8 height 8
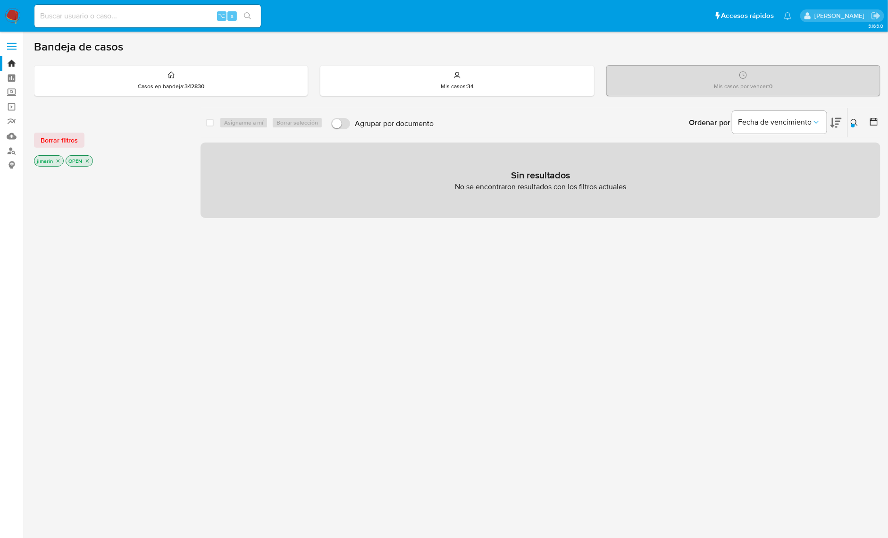
click at [89, 160] on icon "close-filter" at bounding box center [87, 161] width 6 height 6
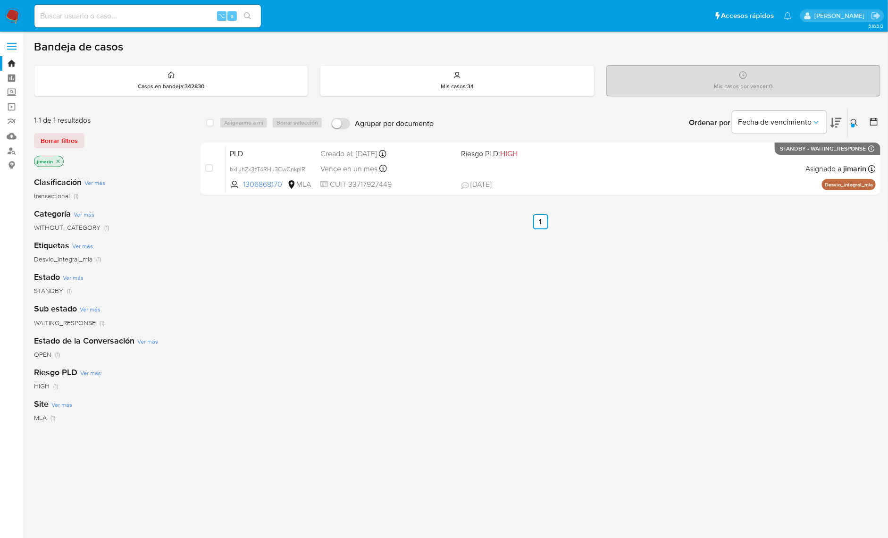
click at [856, 123] on icon at bounding box center [854, 122] width 7 height 7
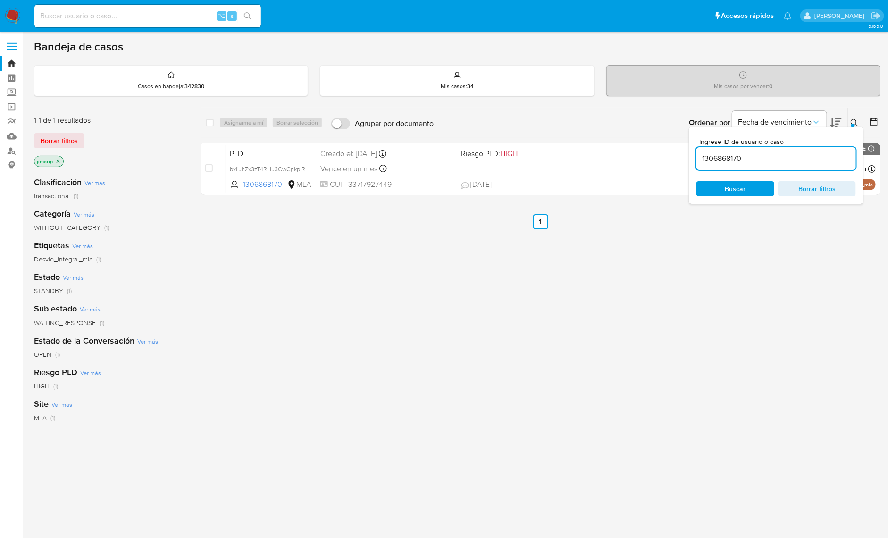
click at [826, 162] on input "1306868170" at bounding box center [777, 158] width 160 height 12
click at [825, 161] on input "1306868170" at bounding box center [777, 158] width 160 height 12
click at [827, 157] on input "1306868170" at bounding box center [777, 158] width 160 height 12
type input "1204272434"
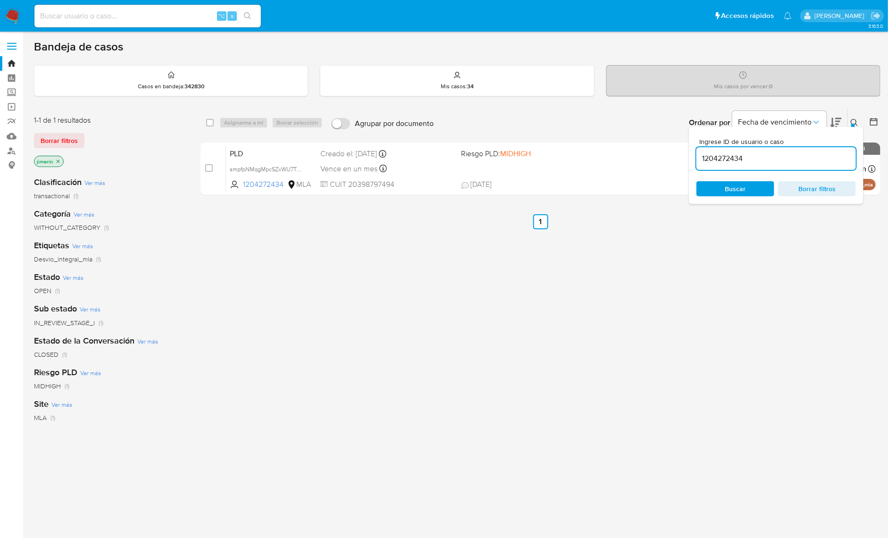
click at [854, 117] on button at bounding box center [856, 122] width 16 height 11
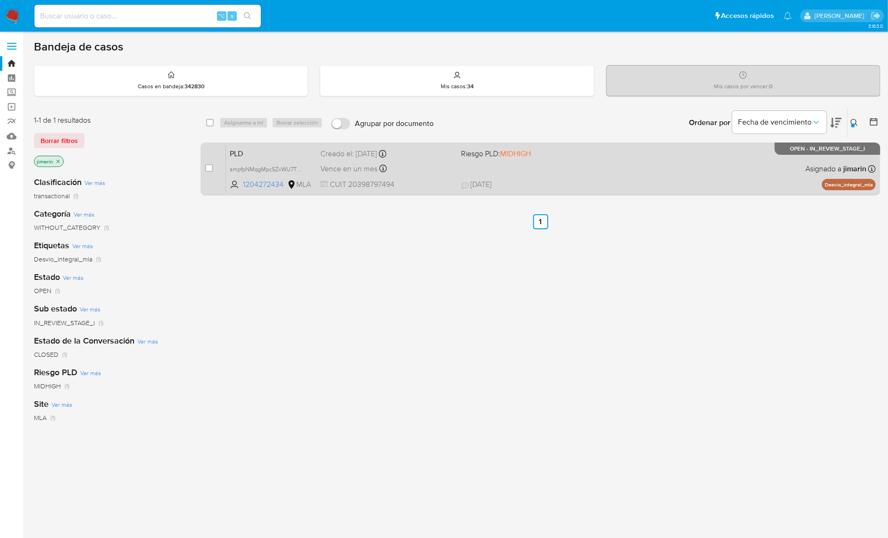
click at [728, 175] on div "PLD smpfpNMqgMpcSZxWU7TQ3tWM 1204272434 MLA Riesgo PLD: MIDHIGH Creado el: 12/0…" at bounding box center [551, 169] width 650 height 48
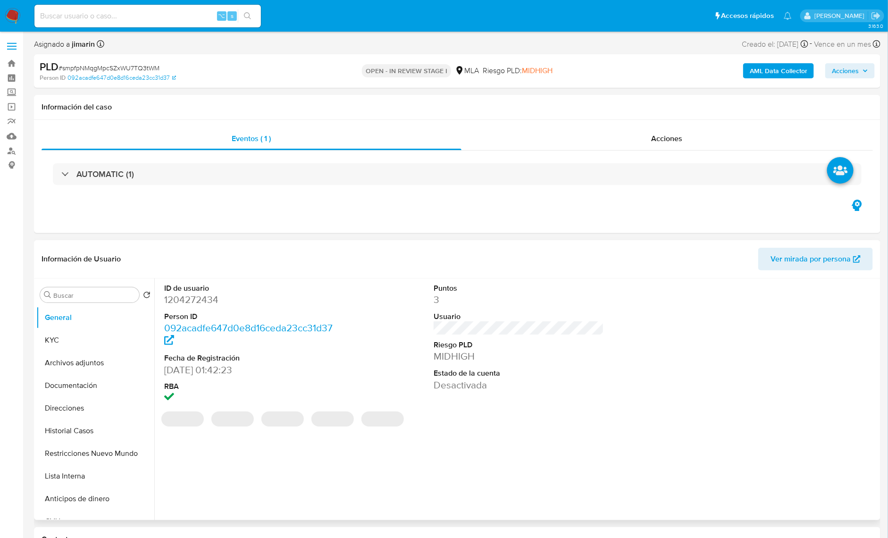
select select "10"
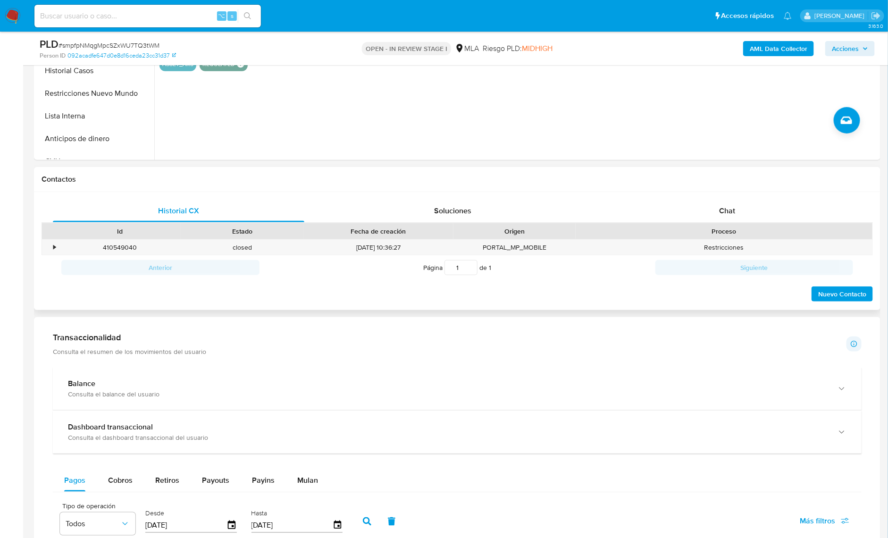
scroll to position [354, 0]
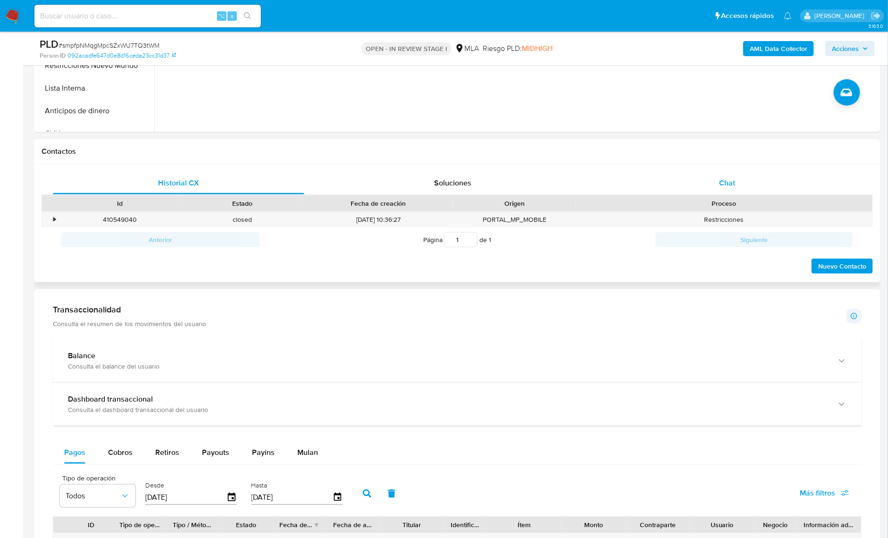
click at [738, 187] on div "Chat" at bounding box center [728, 183] width 252 height 23
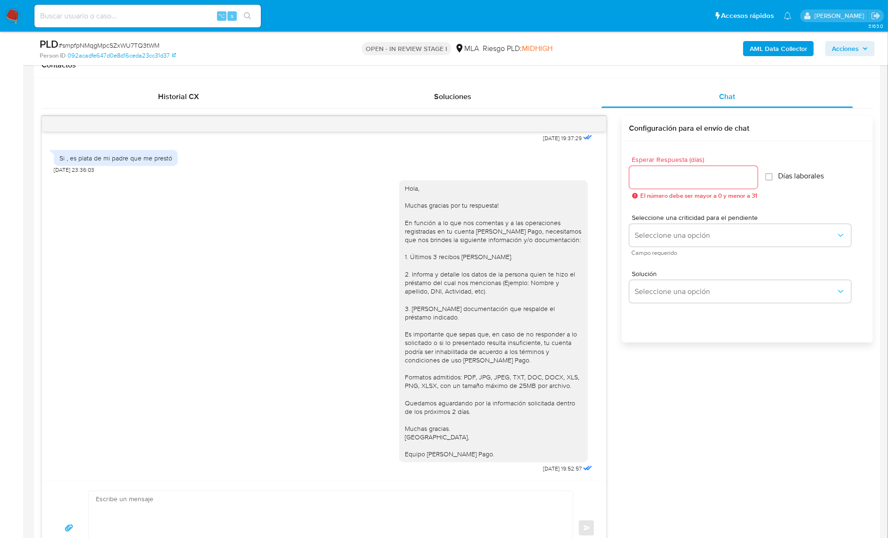
scroll to position [449, 0]
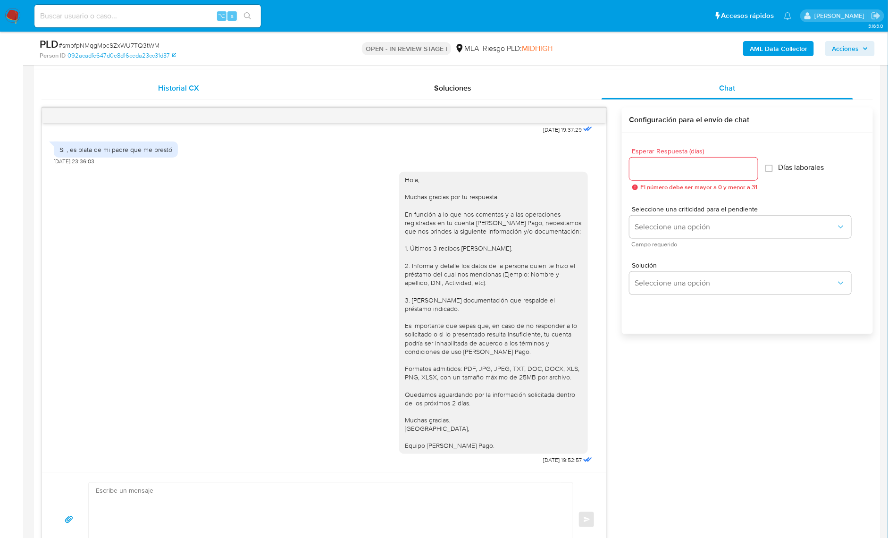
click at [200, 92] on div "Historial CX" at bounding box center [179, 88] width 252 height 23
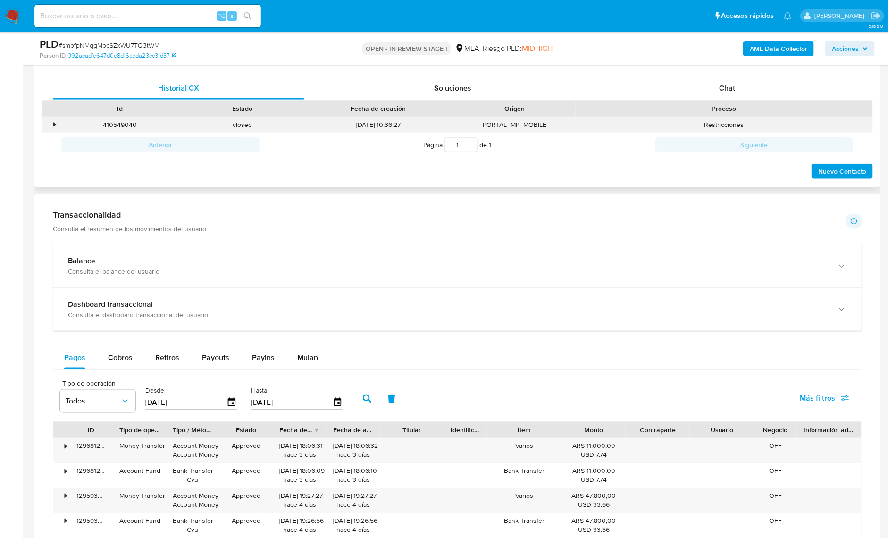
click at [125, 122] on div "410549040" at bounding box center [120, 125] width 123 height 16
copy div "410549040"
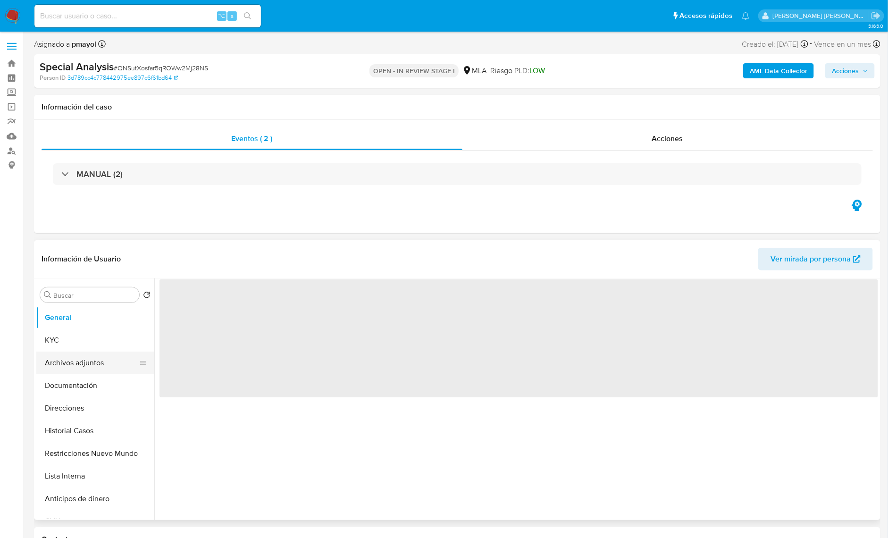
select select "10"
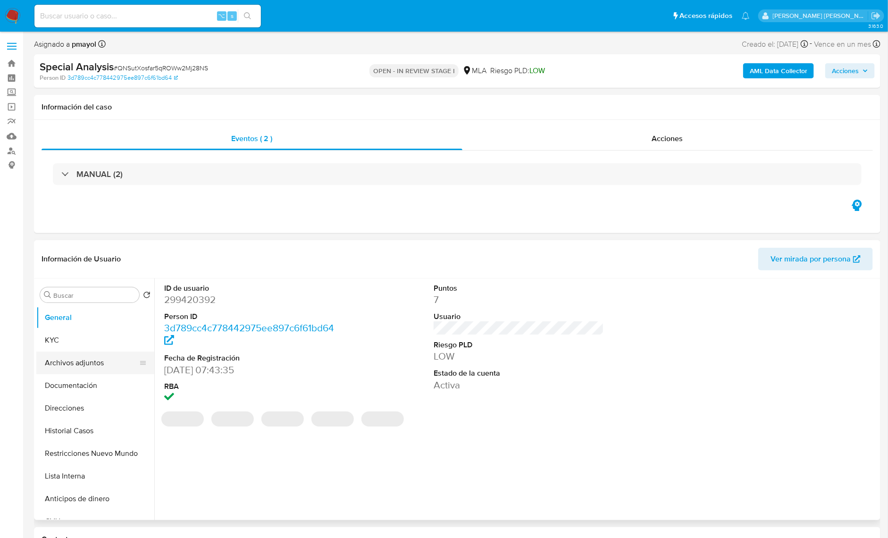
click at [70, 362] on button "Archivos adjuntos" at bounding box center [91, 363] width 110 height 23
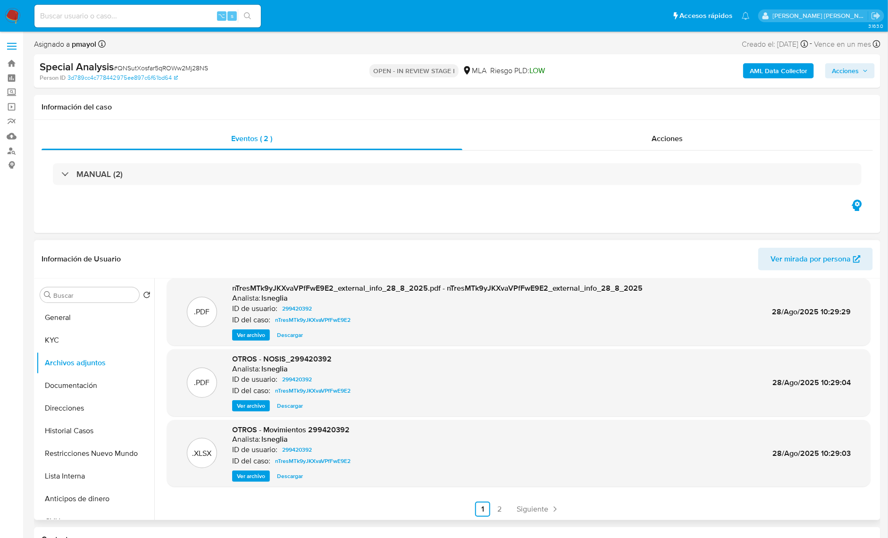
scroll to position [79, 0]
click at [496, 501] on link "2" at bounding box center [499, 507] width 15 height 15
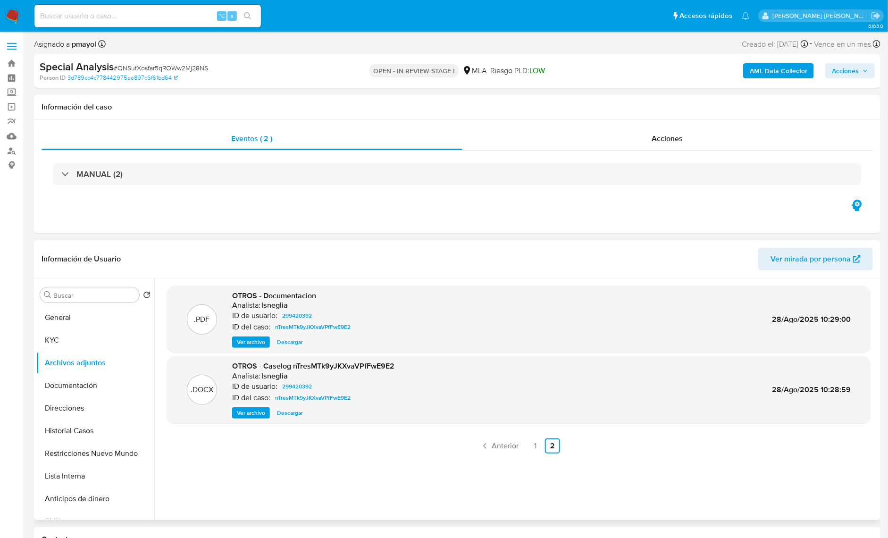
click at [266, 407] on button "Ver archivo" at bounding box center [251, 412] width 38 height 11
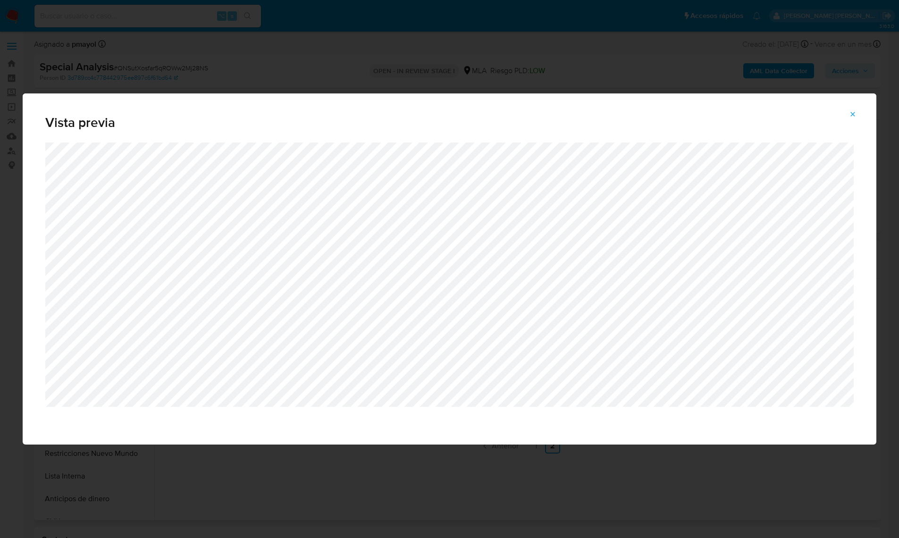
click at [849, 117] on icon "Attachment preview" at bounding box center [853, 114] width 8 height 8
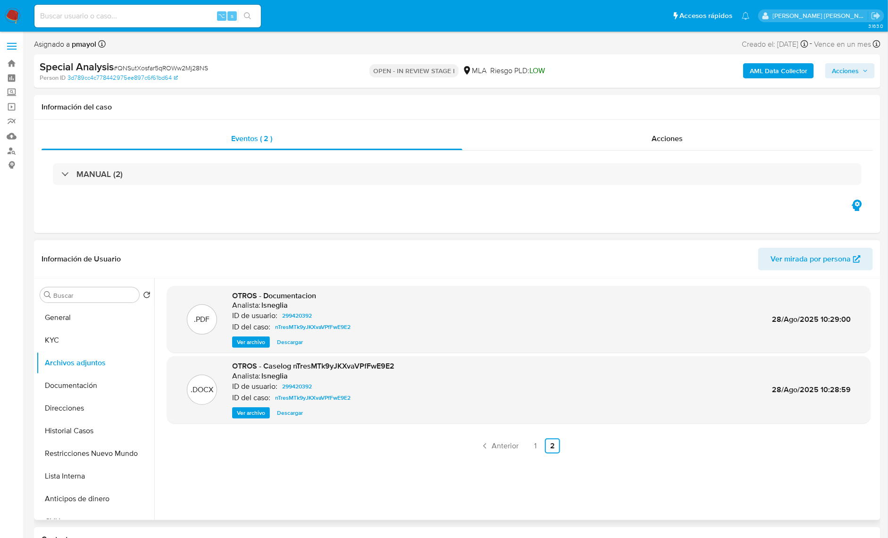
click at [248, 340] on span "Ver archivo" at bounding box center [251, 341] width 28 height 9
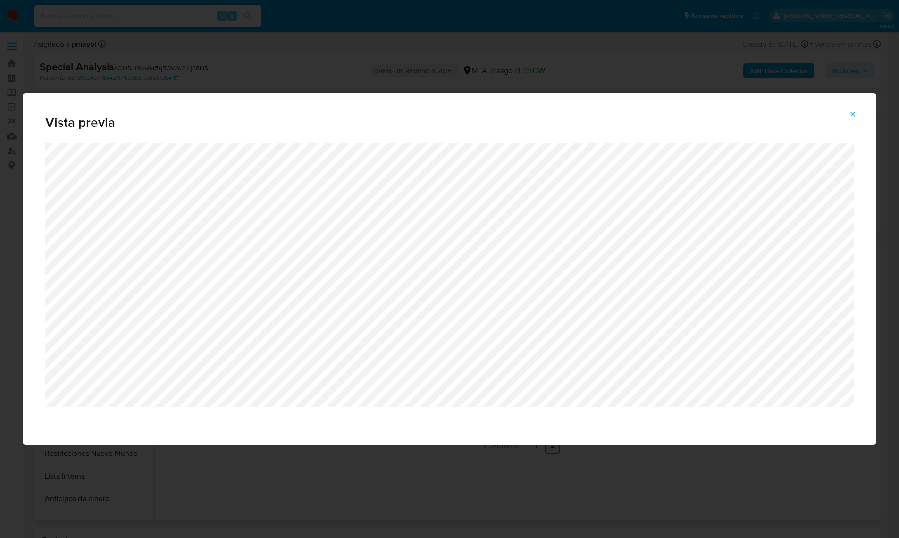
click at [418, 498] on div "Vista previa" at bounding box center [449, 269] width 899 height 538
click at [530, 488] on div "Vista previa" at bounding box center [449, 269] width 899 height 538
click at [860, 115] on button "Attachment preview" at bounding box center [852, 114] width 21 height 15
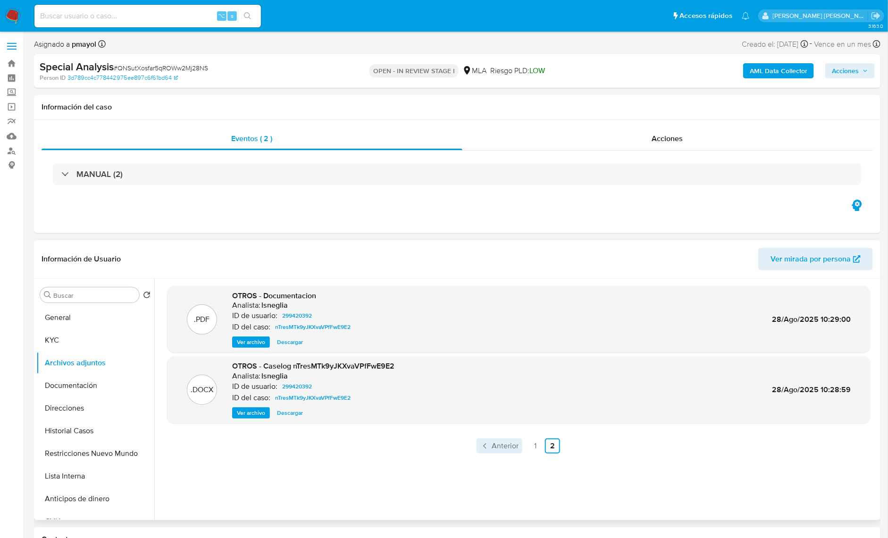
click at [519, 446] on link "Anterior" at bounding box center [500, 445] width 46 height 15
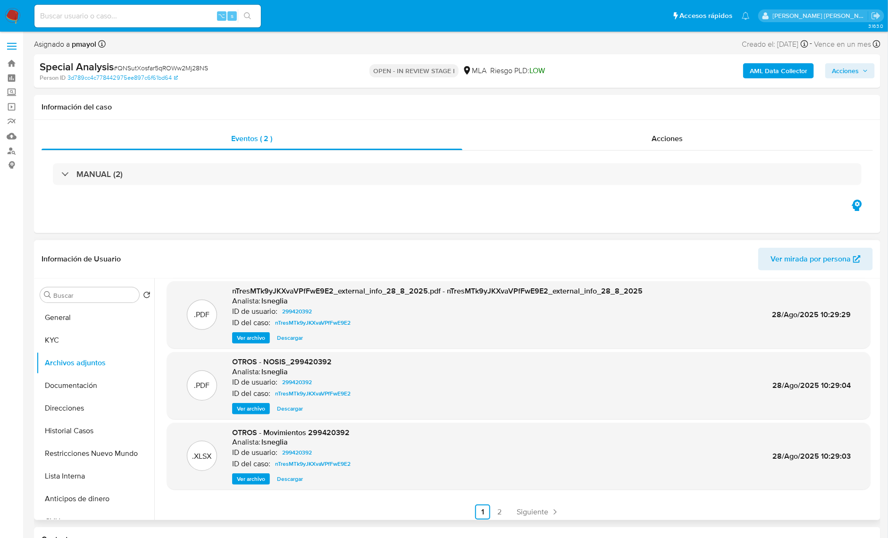
scroll to position [79, 0]
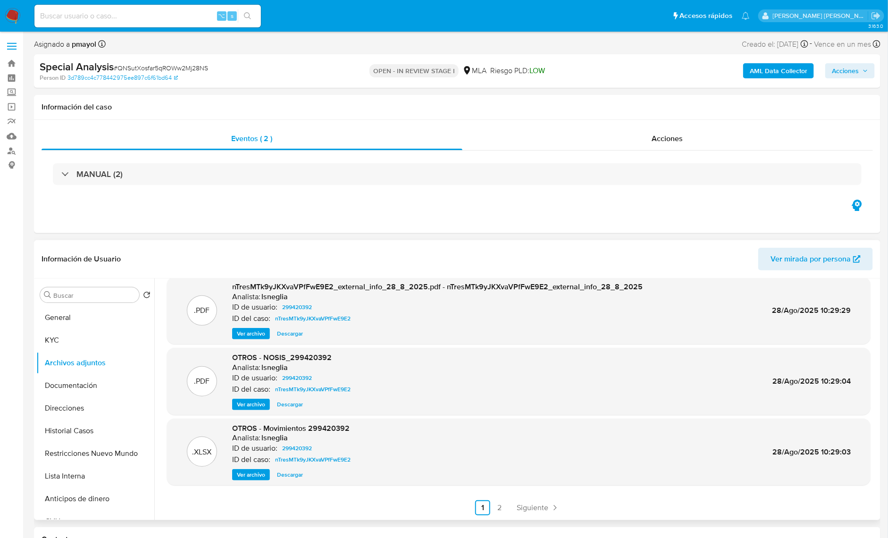
click at [257, 478] on span "Ver archivo" at bounding box center [251, 474] width 28 height 9
click at [496, 512] on link "2" at bounding box center [499, 507] width 15 height 15
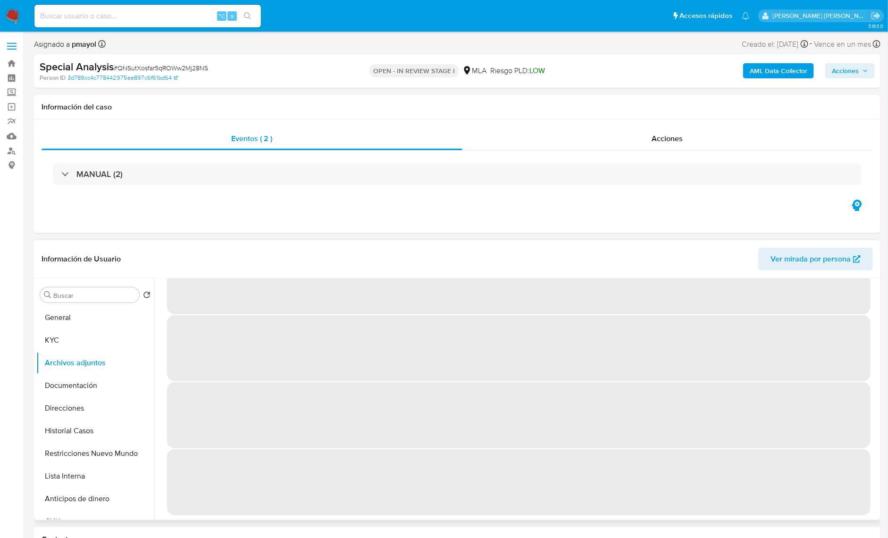
scroll to position [0, 0]
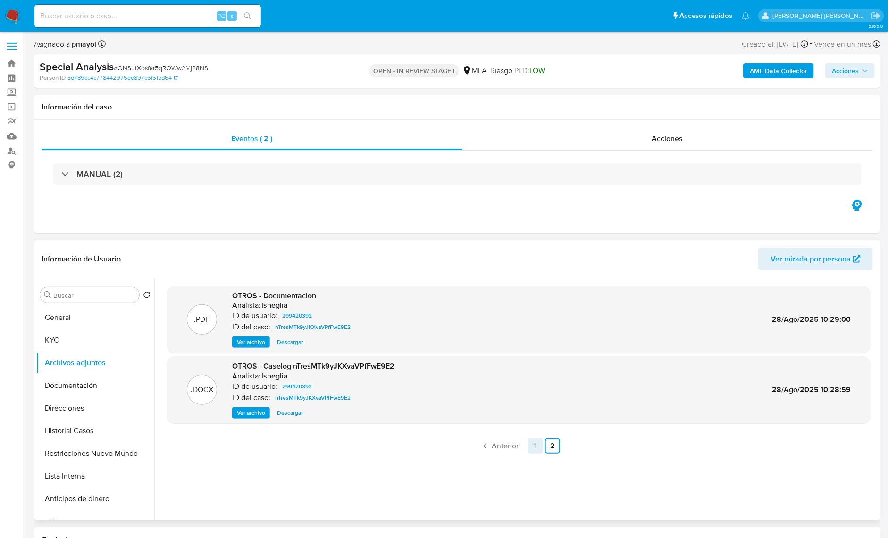
click at [532, 446] on link "1" at bounding box center [535, 445] width 15 height 15
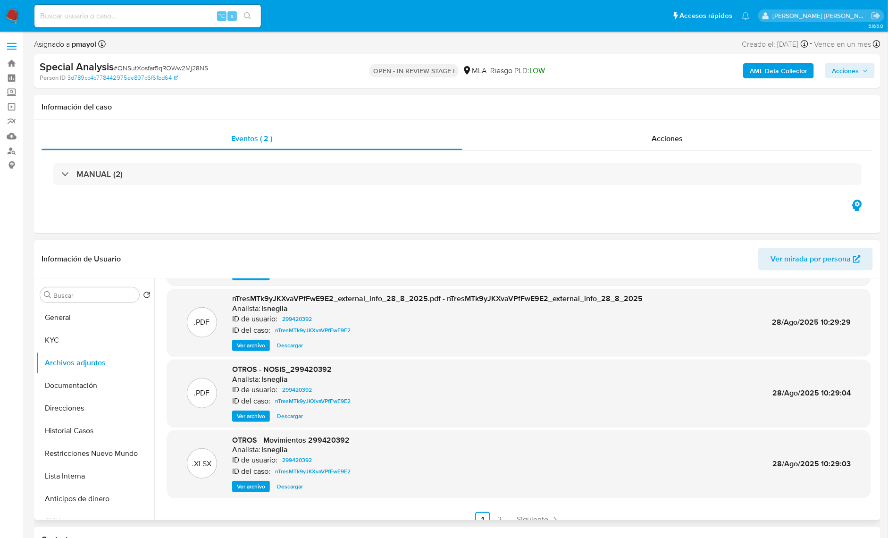
scroll to position [79, 0]
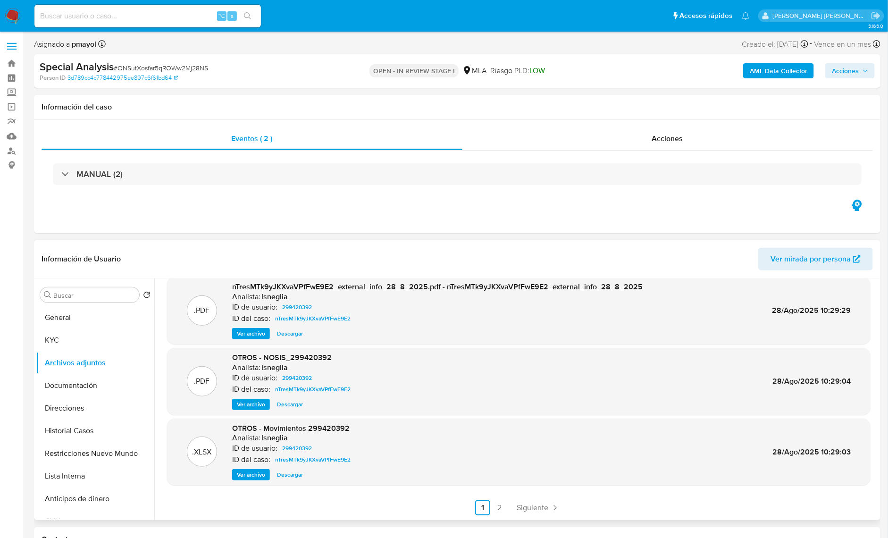
click at [245, 474] on span "Ver archivo" at bounding box center [251, 474] width 28 height 9
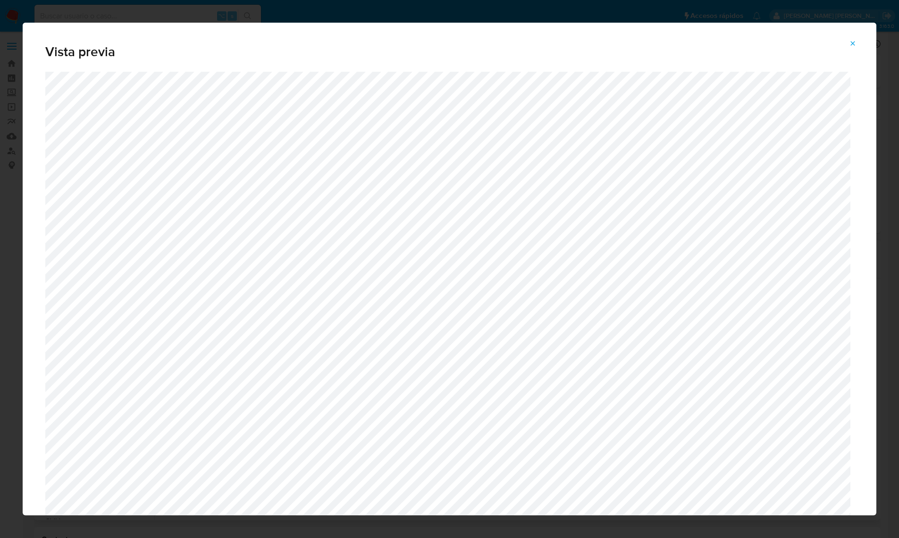
drag, startPoint x: 849, startPoint y: 46, endPoint x: 846, endPoint y: 52, distance: 6.8
click at [849, 46] on button "Attachment preview" at bounding box center [852, 43] width 21 height 15
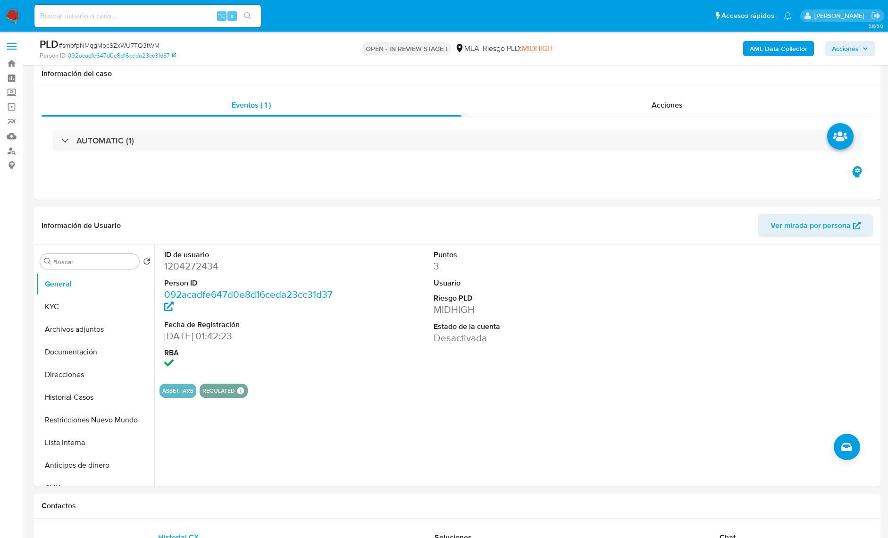
select select "10"
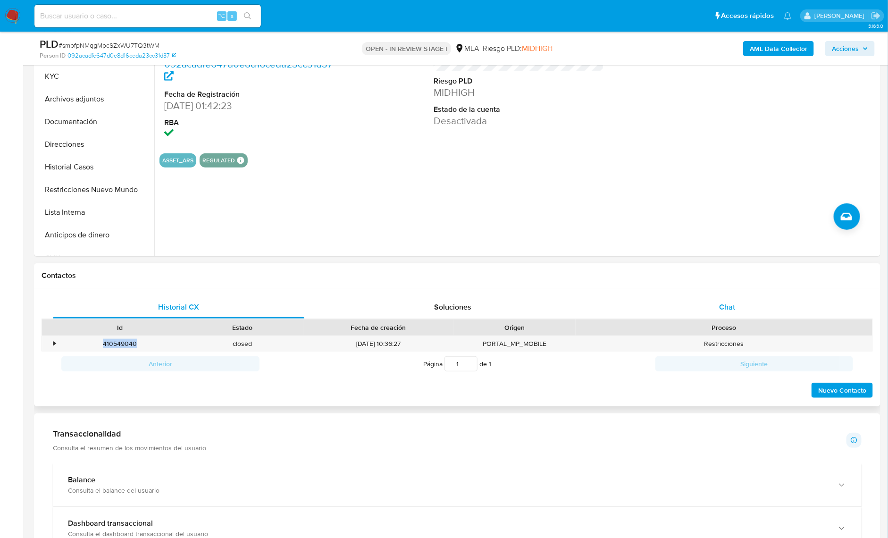
click at [762, 279] on h1 "Contactos" at bounding box center [458, 275] width 832 height 9
click at [743, 301] on div "Chat" at bounding box center [728, 307] width 252 height 23
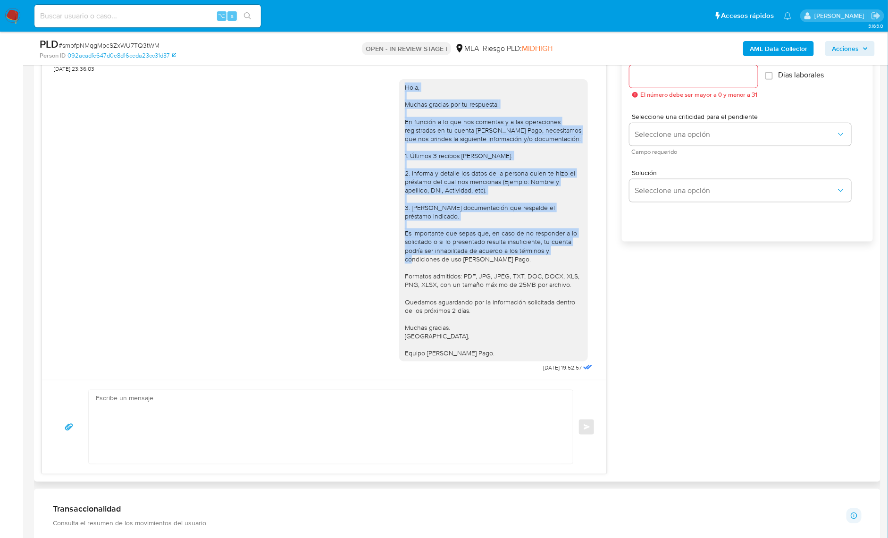
scroll to position [1026, 0]
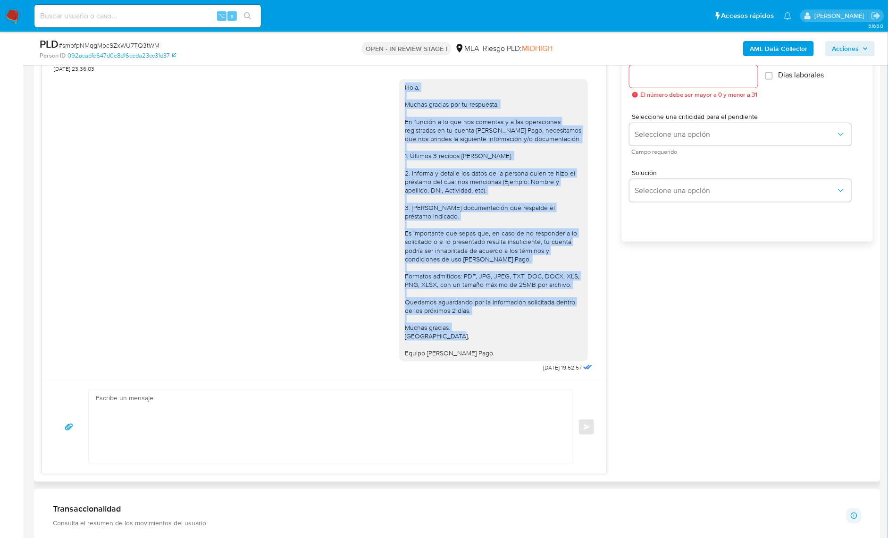
drag, startPoint x: 396, startPoint y: 177, endPoint x: 473, endPoint y: 351, distance: 190.4
click at [473, 351] on div "Hola, Muchas gracias por tu respuesta! En función a lo que nos comentas y a las…" at bounding box center [493, 220] width 177 height 275
copy div "Hola, Muchas gracias por tu respuesta! En función a lo que nos comentas y a las…"
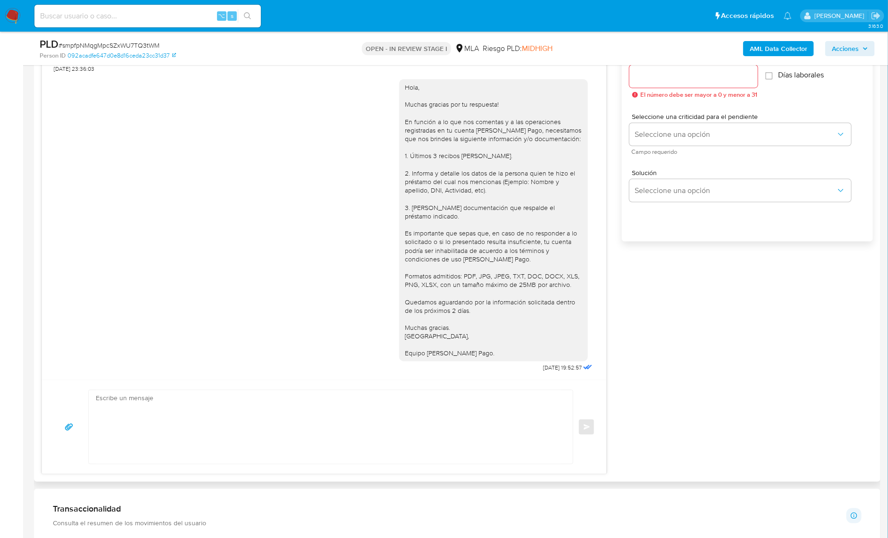
click at [407, 420] on textarea at bounding box center [328, 427] width 465 height 74
paste textarea "Hola, Muchas gracias por tu respuesta! En función a lo que nos comentas y a las…"
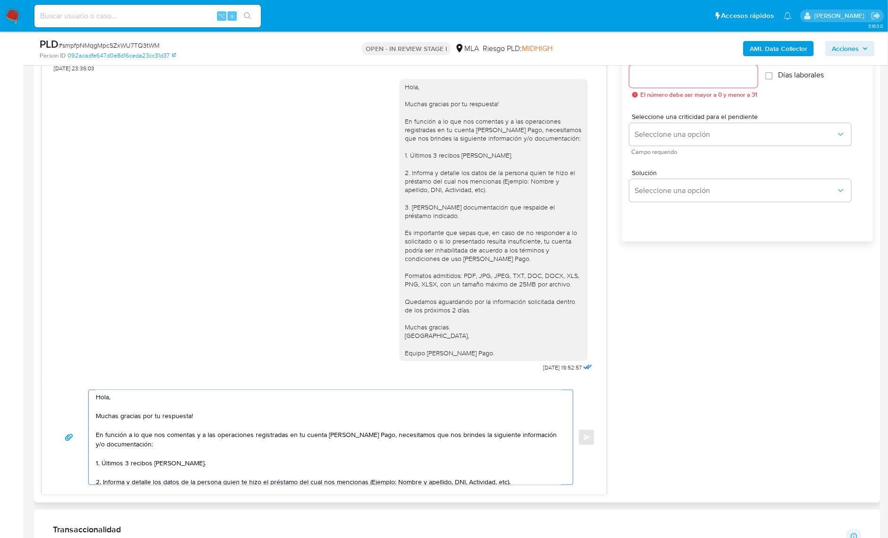
scroll to position [0, 0]
drag, startPoint x: 216, startPoint y: 414, endPoint x: 88, endPoint y: 418, distance: 128.0
click at [89, 418] on div "Hola, Muchas gracias por tu respuesta! En función a lo que nos comentas y a las…" at bounding box center [328, 437] width 479 height 94
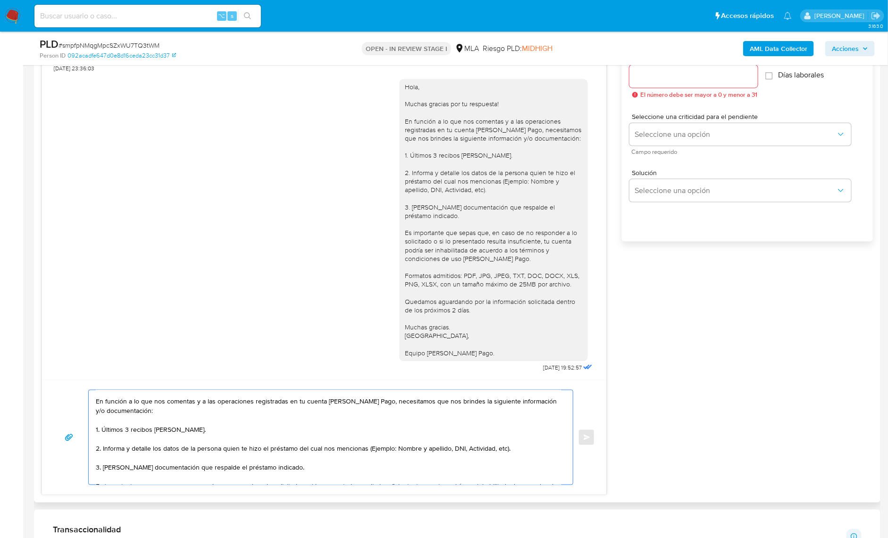
scroll to position [55, 0]
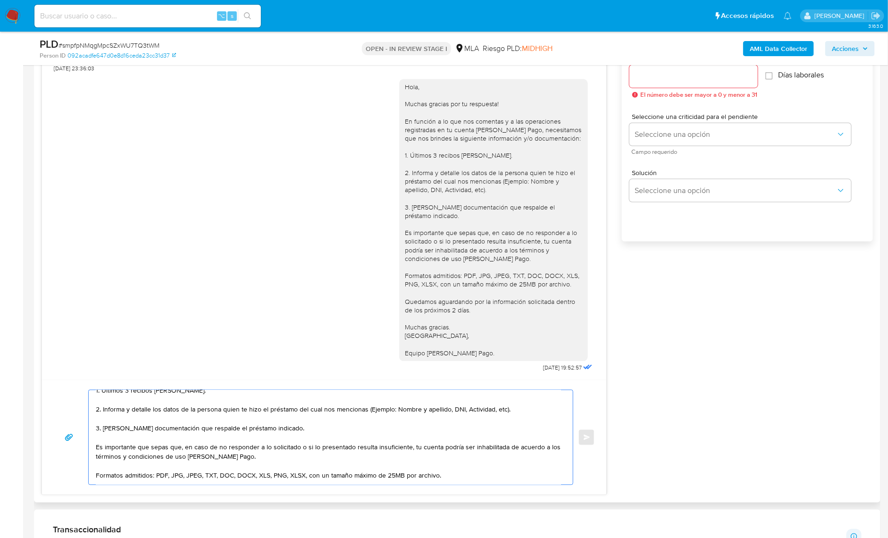
click at [536, 410] on textarea "Hola, En función a lo que nos comentas y a las operaciones registradas en tu cu…" at bounding box center [328, 437] width 465 height 94
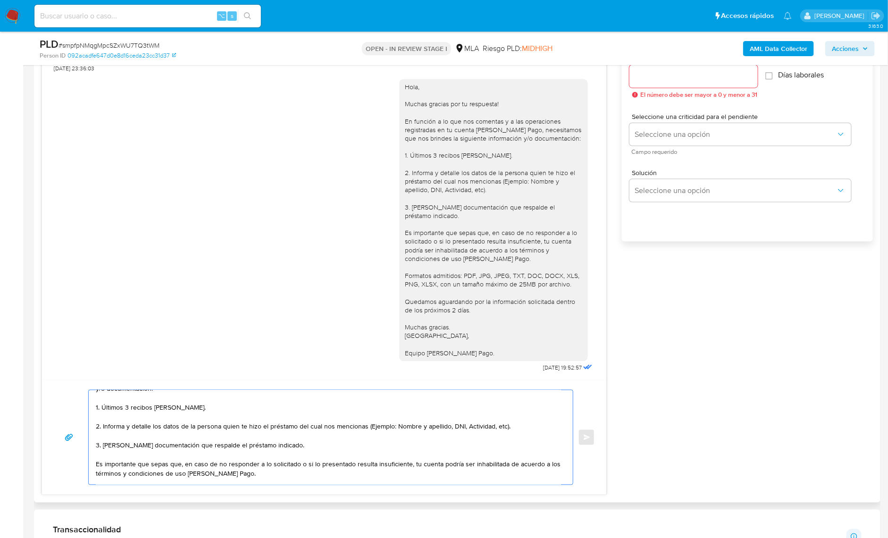
click at [526, 426] on textarea "Hola, En función a lo que nos comentas y a las operaciones registradas en tu cu…" at bounding box center [328, 437] width 465 height 94
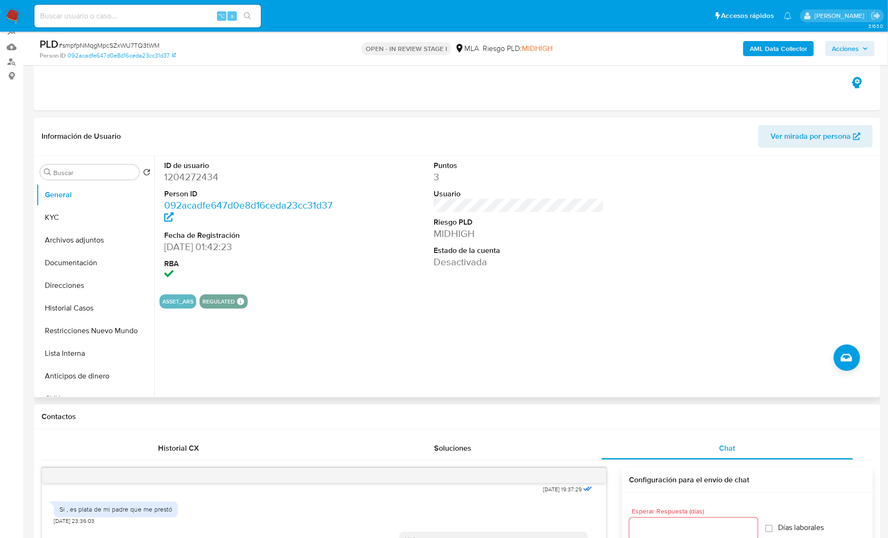
scroll to position [84, 0]
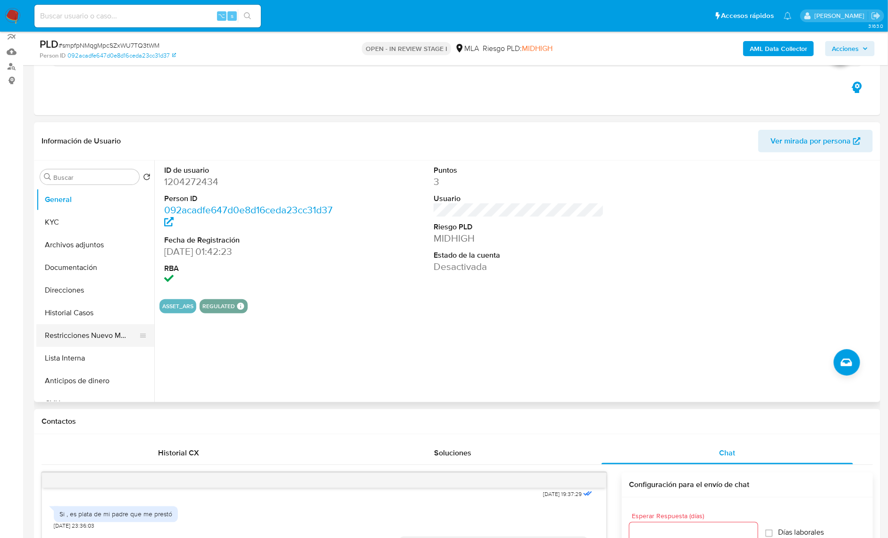
click at [84, 334] on button "Restricciones Nuevo Mundo" at bounding box center [91, 335] width 110 height 23
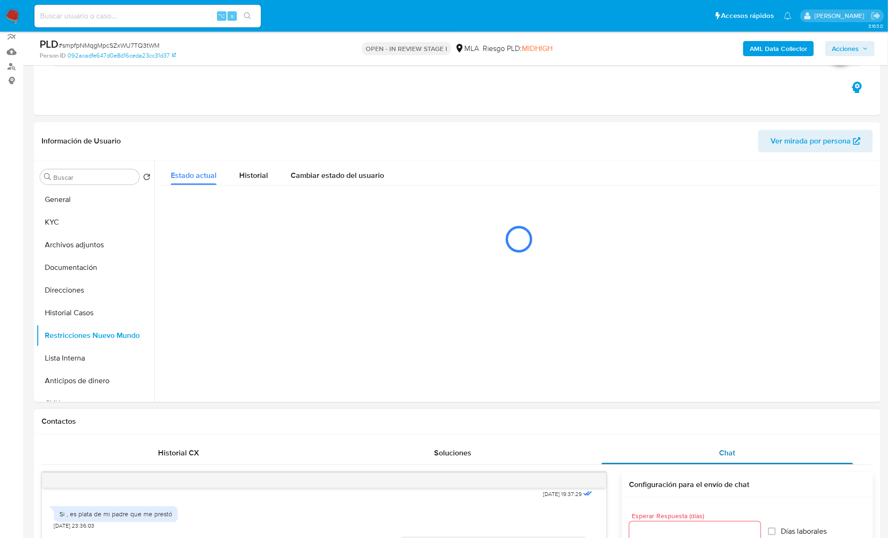
click at [678, 453] on div "Chat" at bounding box center [728, 453] width 252 height 23
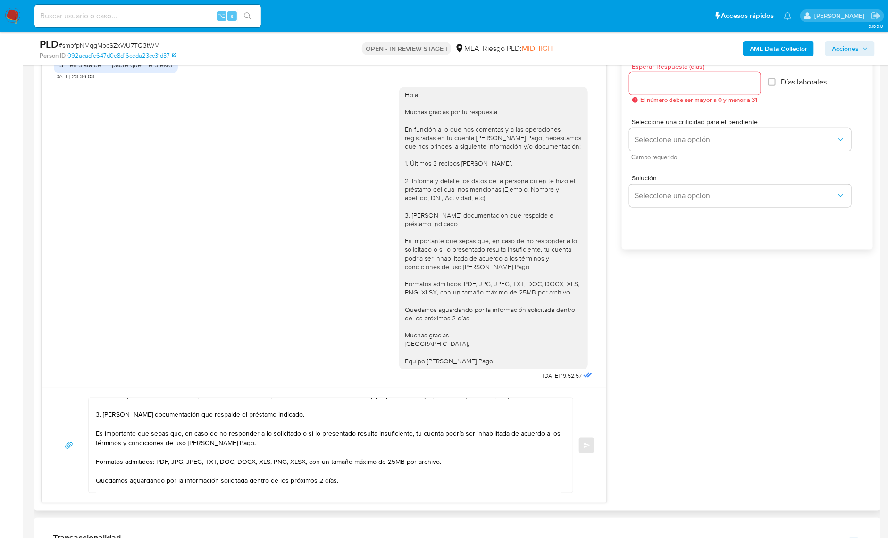
scroll to position [541, 0]
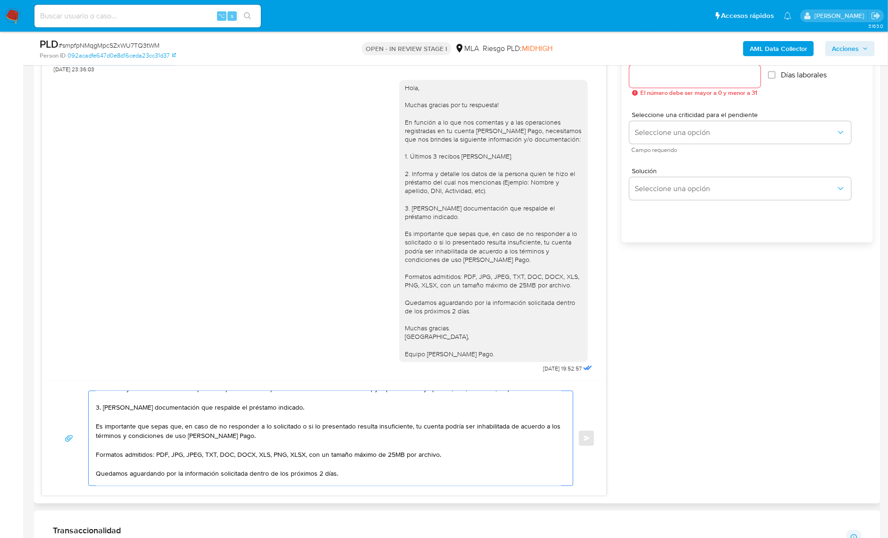
drag, startPoint x: 261, startPoint y: 437, endPoint x: 124, endPoint y: 417, distance: 138.2
click at [124, 417] on textarea "Hola, En función a lo que nos comentas y a las operaciones registradas en tu cu…" at bounding box center [328, 438] width 465 height 94
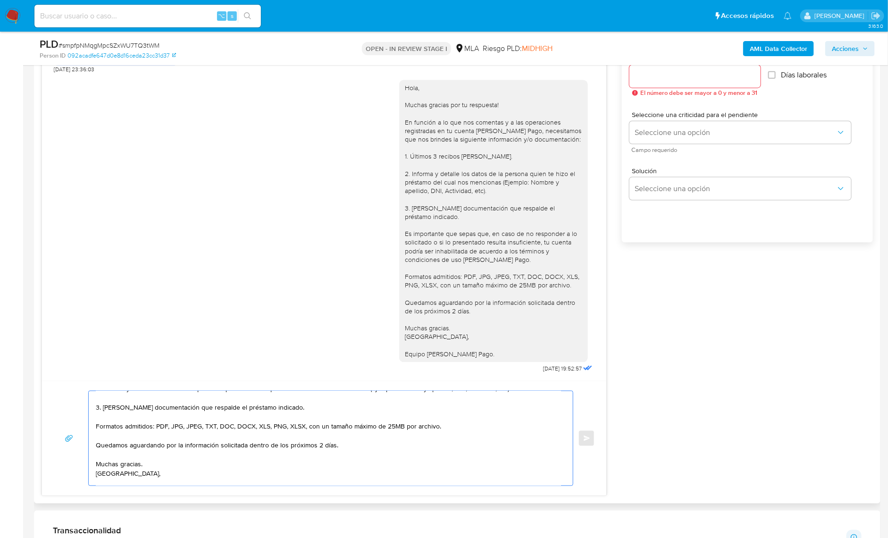
click at [195, 474] on textarea "Hola, En función a lo que nos comentas y a las operaciones registradas en tu cu…" at bounding box center [328, 438] width 465 height 94
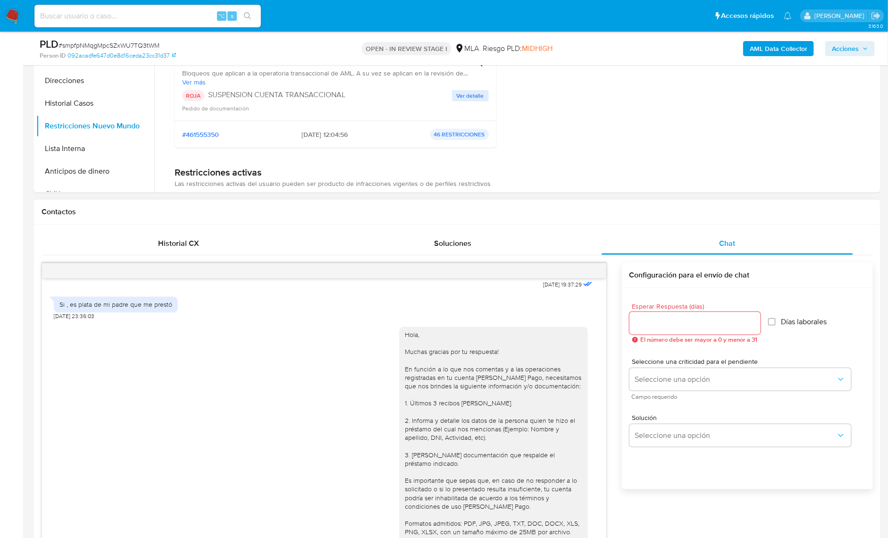
type textarea "Hola, En función a lo que nos comentas y a las operaciones registradas en tu cu…"
click at [670, 324] on input "Esperar Respuesta (días)" at bounding box center [695, 323] width 131 height 12
type input "2"
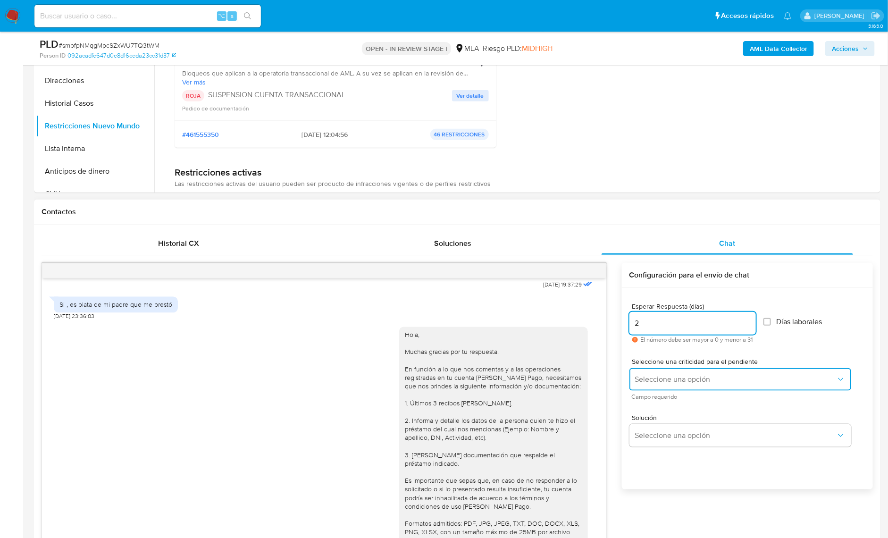
click at [675, 387] on button "Seleccione una opción" at bounding box center [741, 379] width 222 height 23
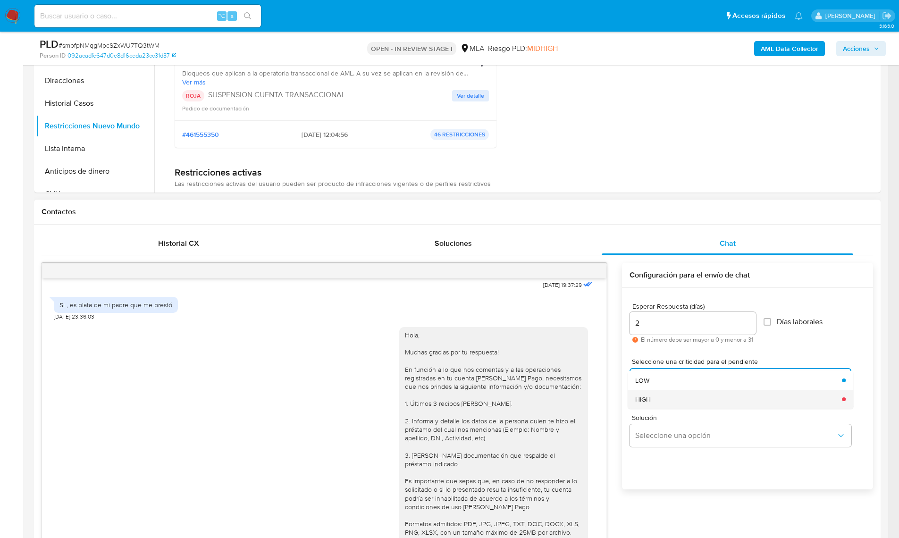
click at [673, 397] on div "HIGH" at bounding box center [735, 399] width 201 height 19
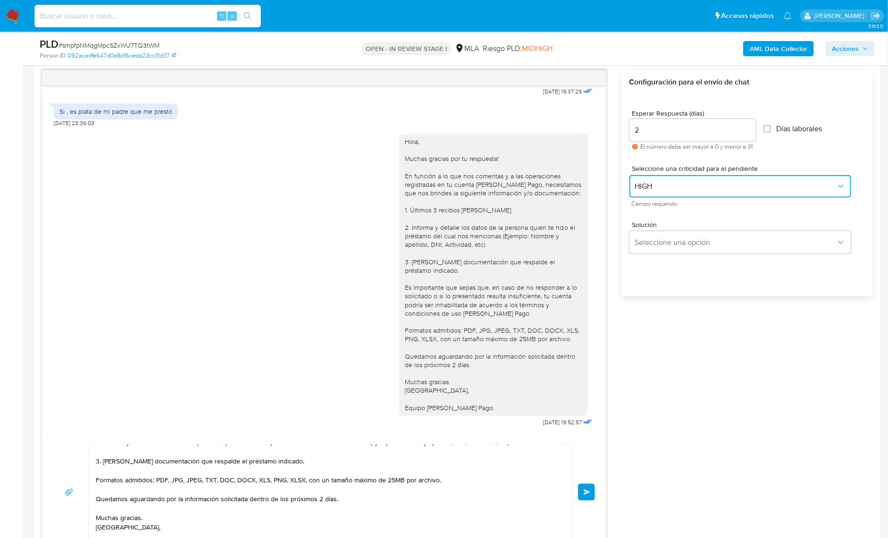
scroll to position [500, 0]
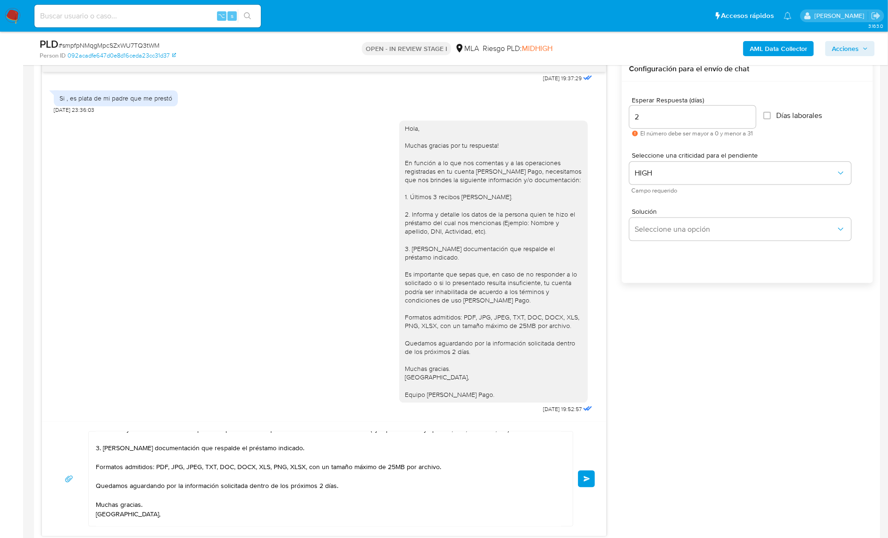
click at [580, 479] on button "Enviar" at bounding box center [586, 479] width 17 height 17
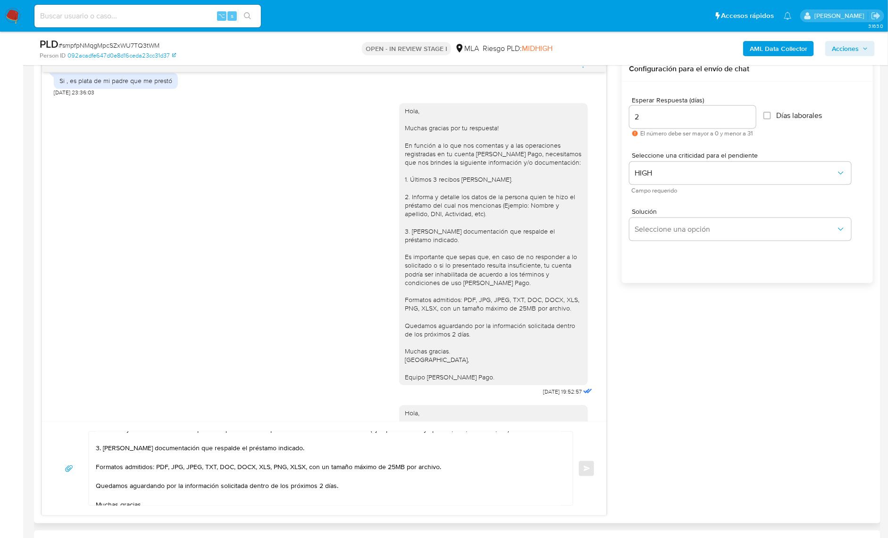
scroll to position [1260, 0]
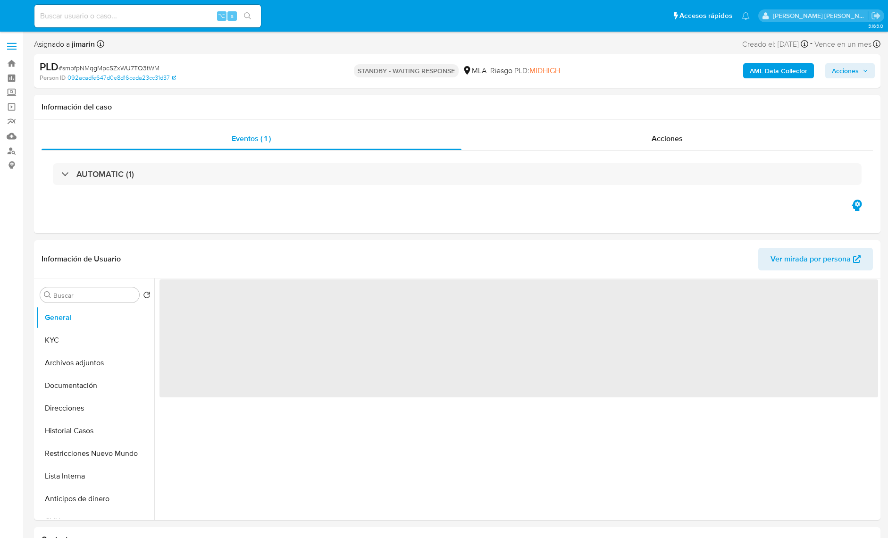
select select "10"
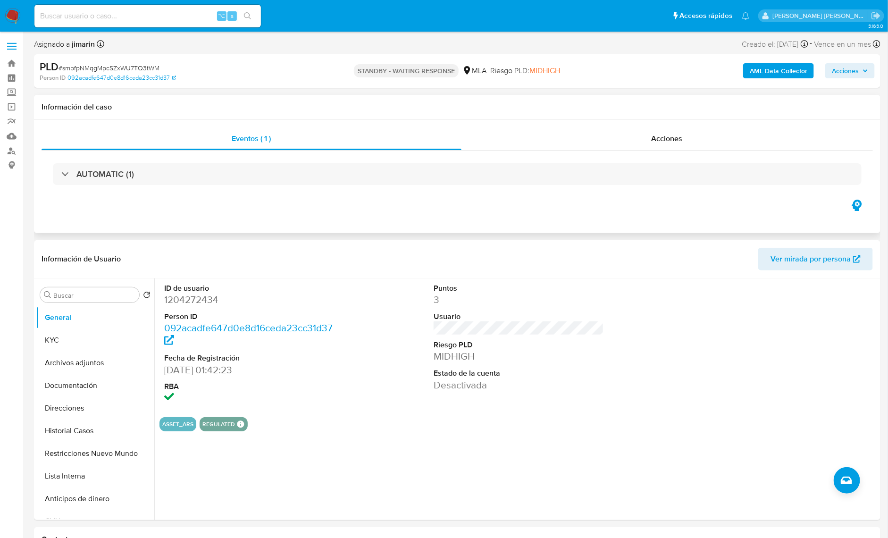
click at [407, 111] on h1 "Información del caso" at bounding box center [458, 106] width 832 height 9
